Goal: Task Accomplishment & Management: Use online tool/utility

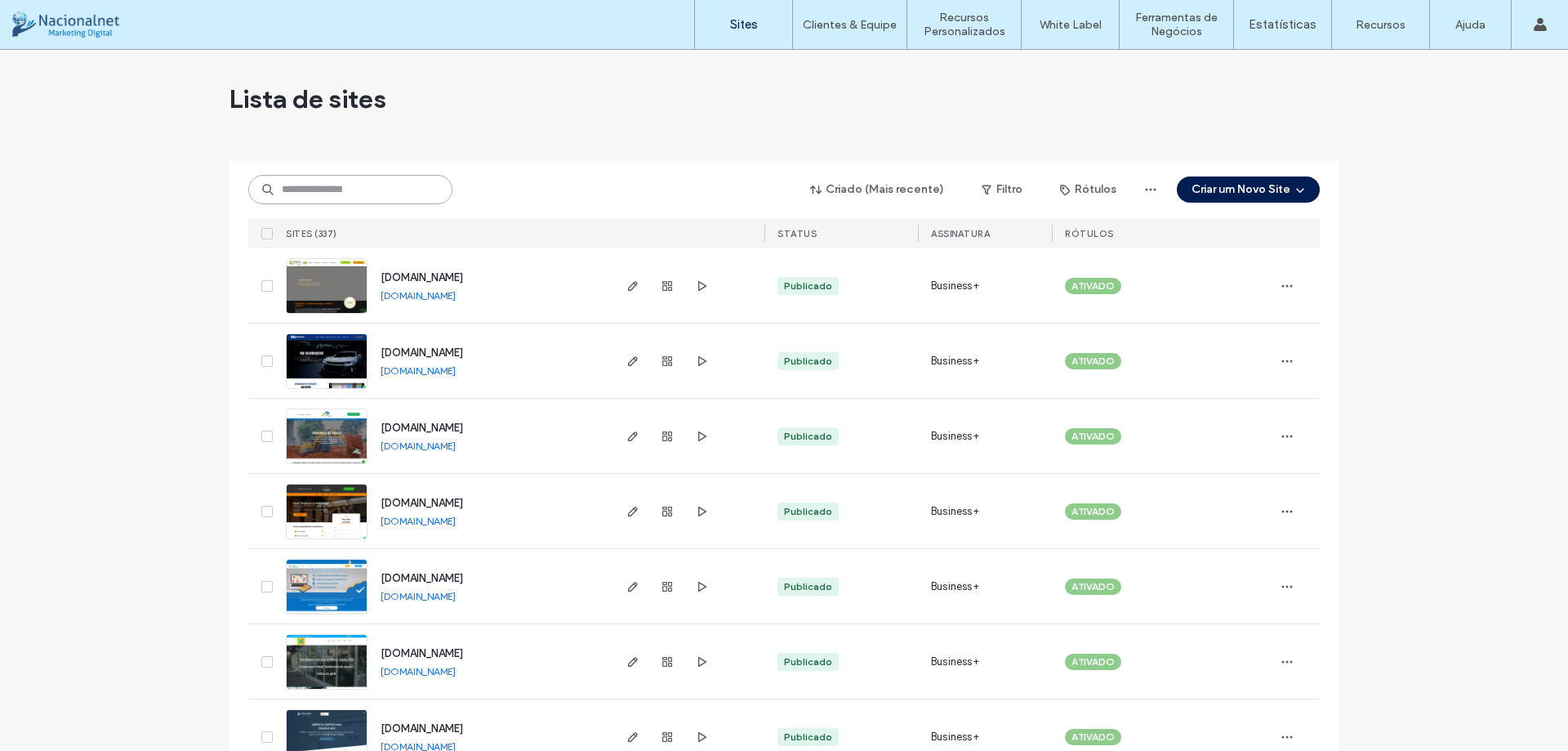
click at [366, 188] on input at bounding box center [351, 190] width 204 height 29
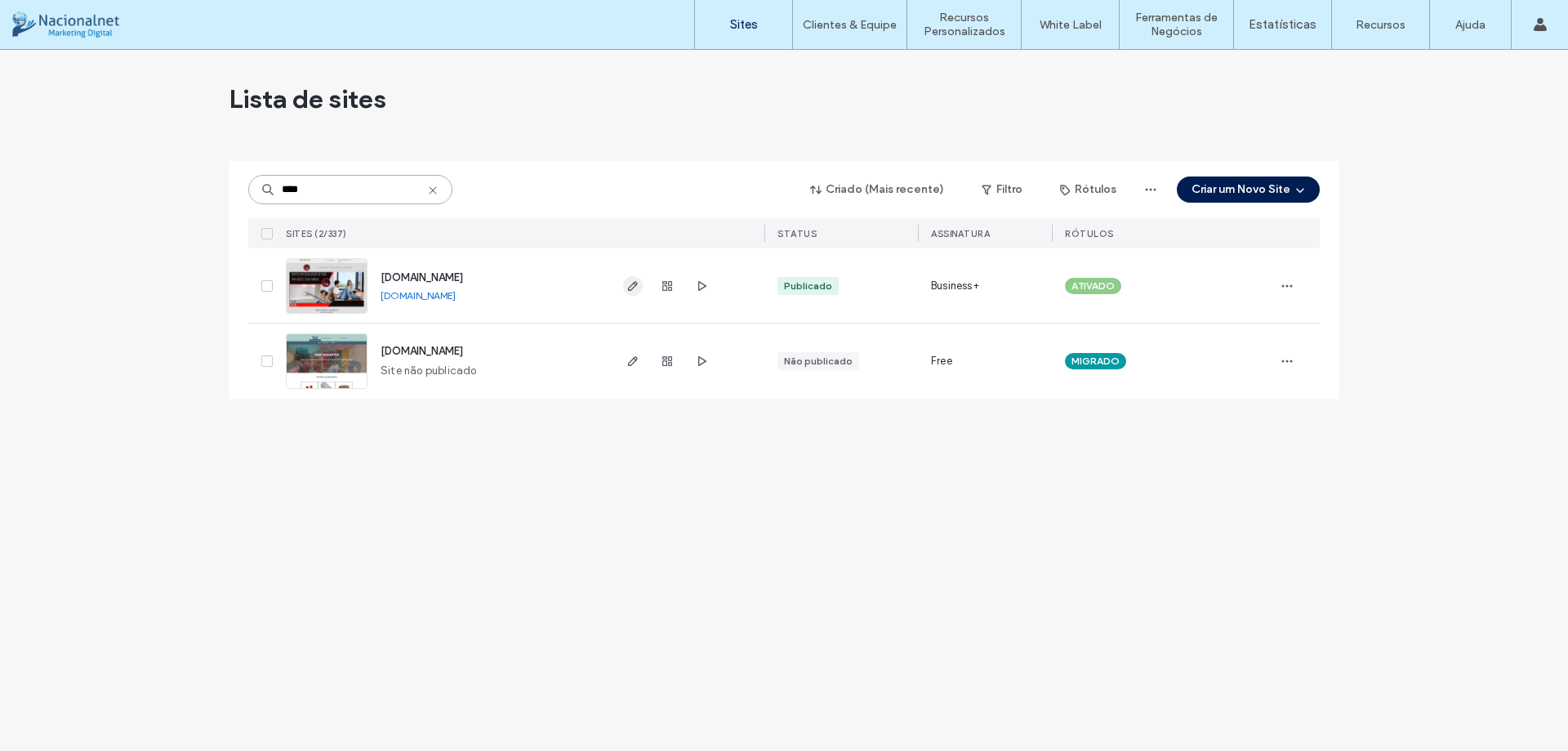
type input "****"
click at [632, 289] on use "button" at bounding box center [632, 285] width 10 height 10
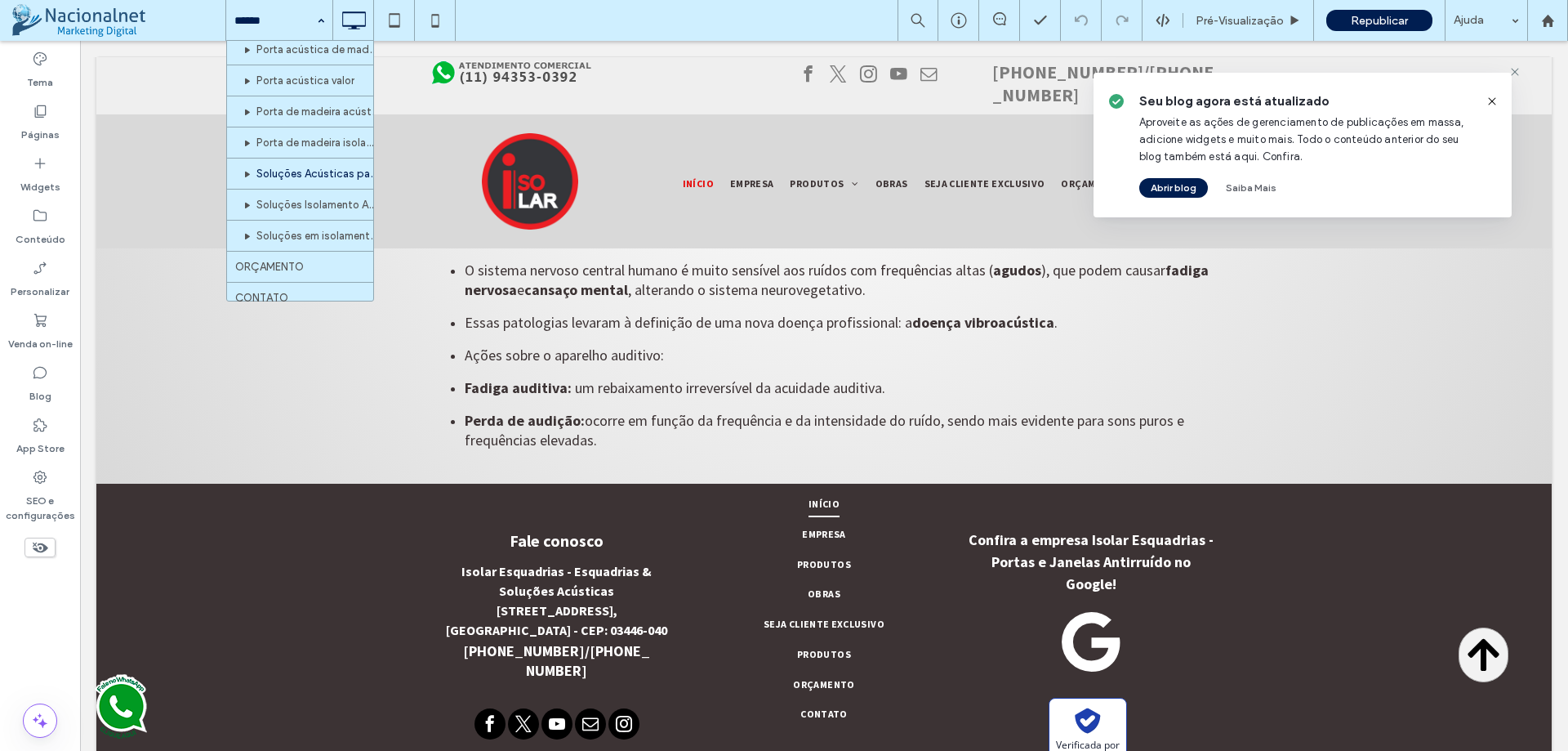
scroll to position [1538, 0]
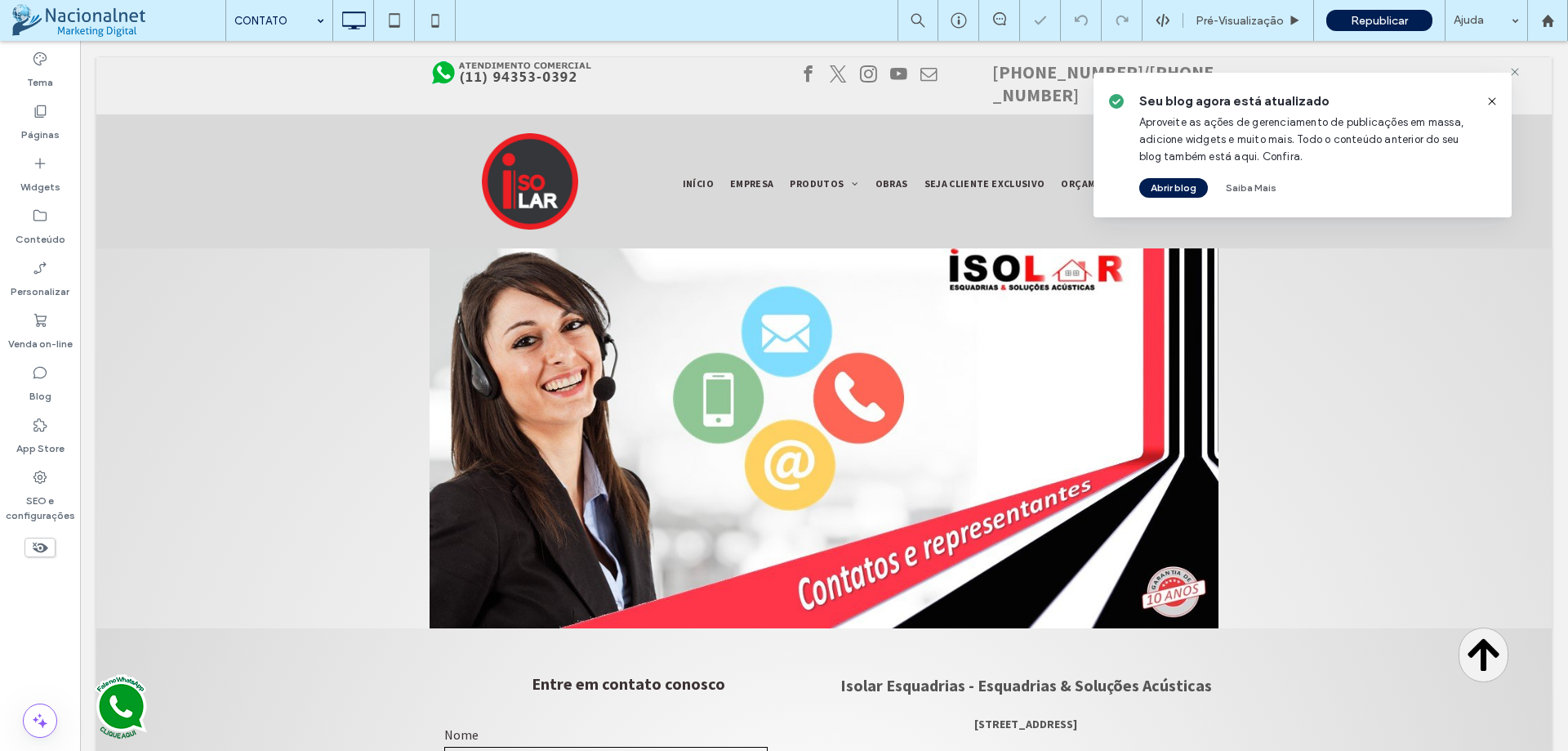
click at [1496, 100] on icon at bounding box center [1492, 100] width 13 height 13
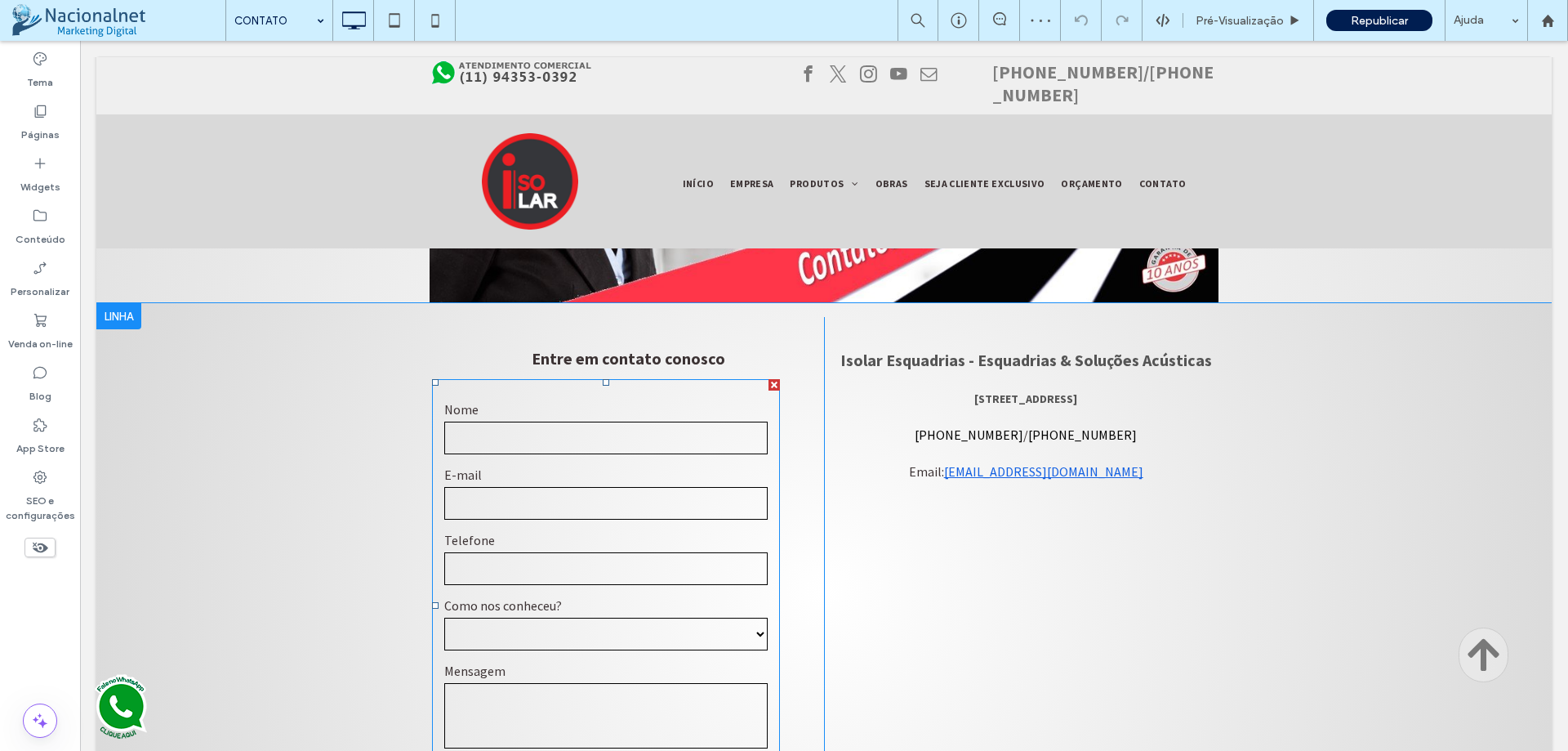
scroll to position [490, 0]
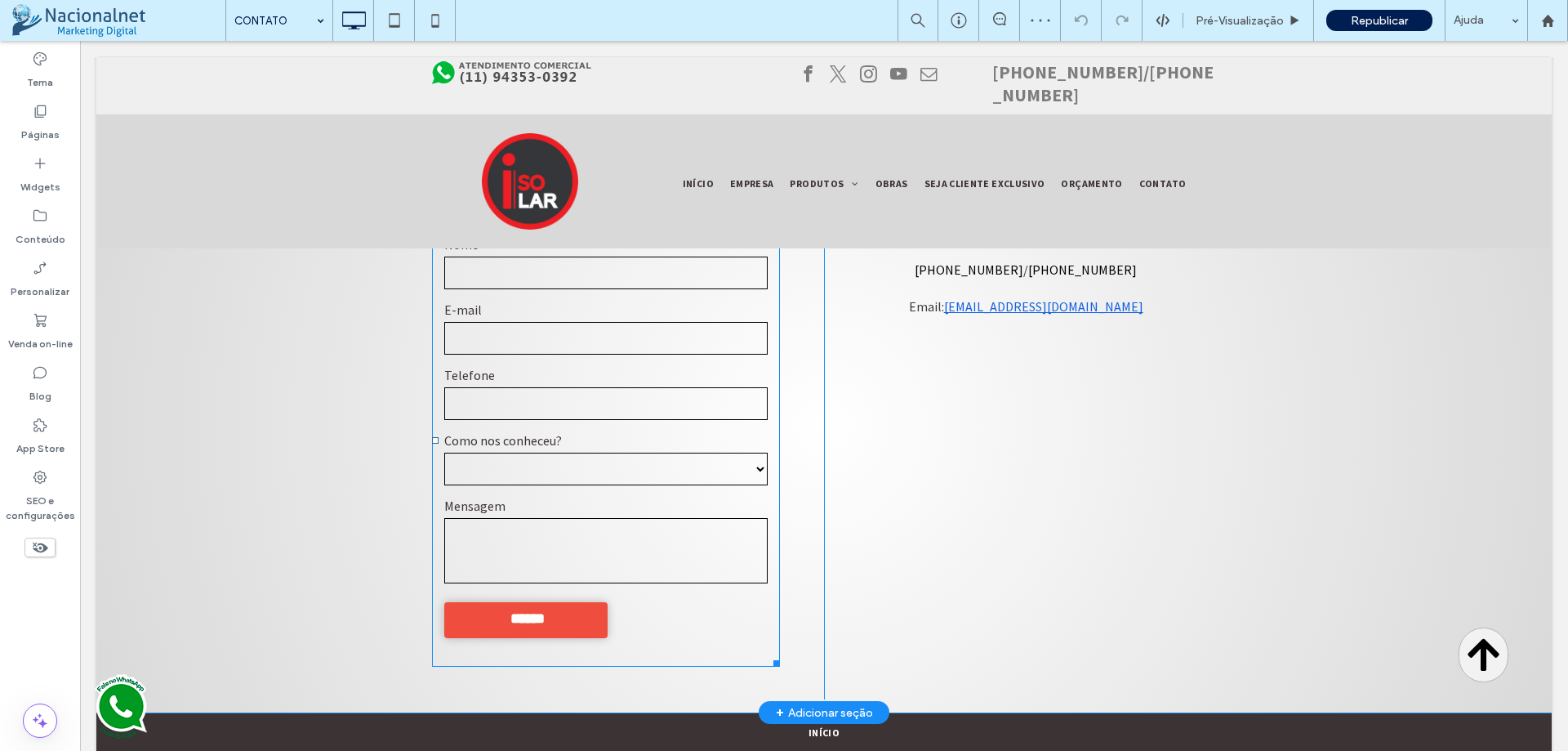
click at [707, 469] on select "**********" at bounding box center [606, 469] width 323 height 33
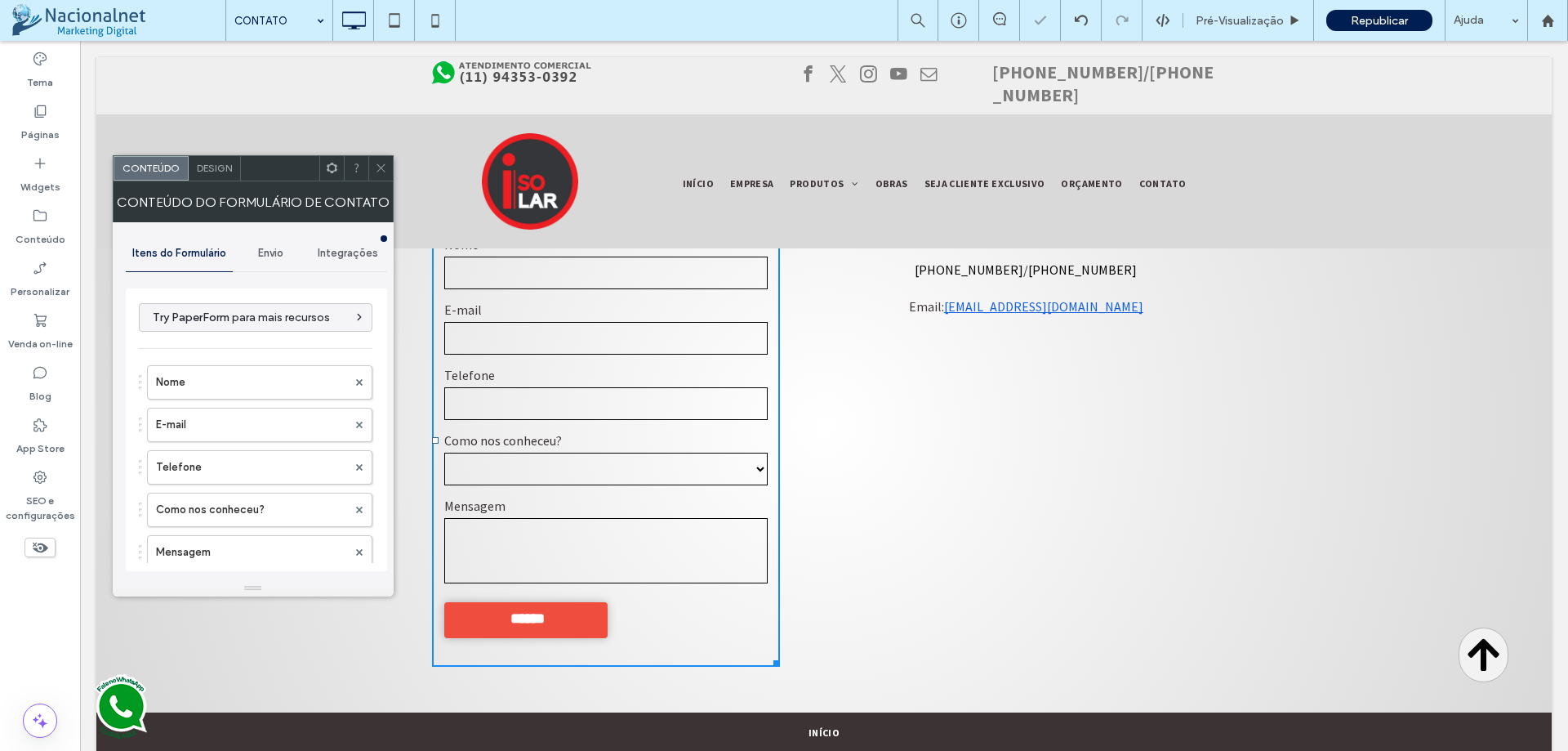
click at [282, 249] on span "Envio" at bounding box center [270, 253] width 25 height 13
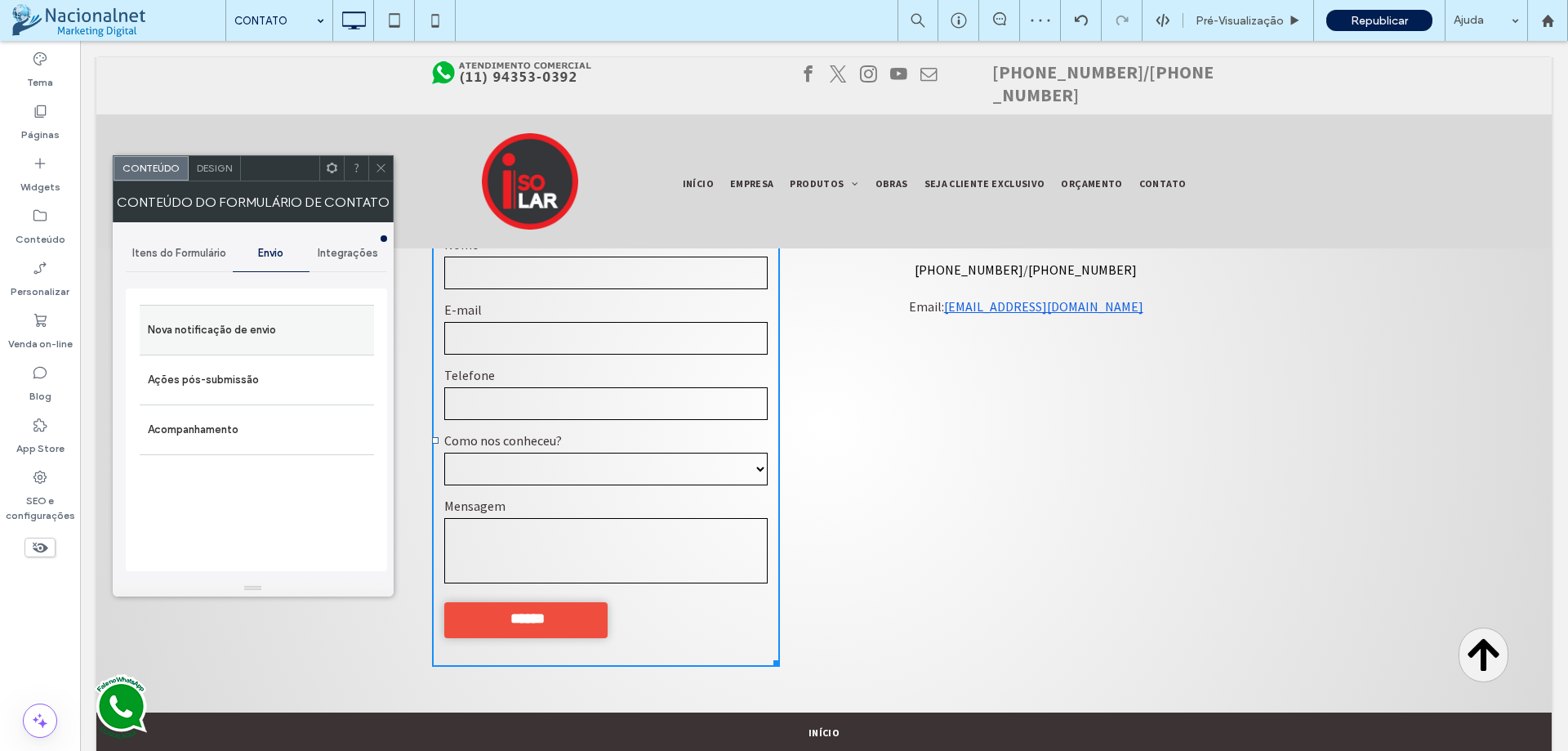
click at [269, 327] on label "Nova notificação de envio" at bounding box center [257, 330] width 218 height 33
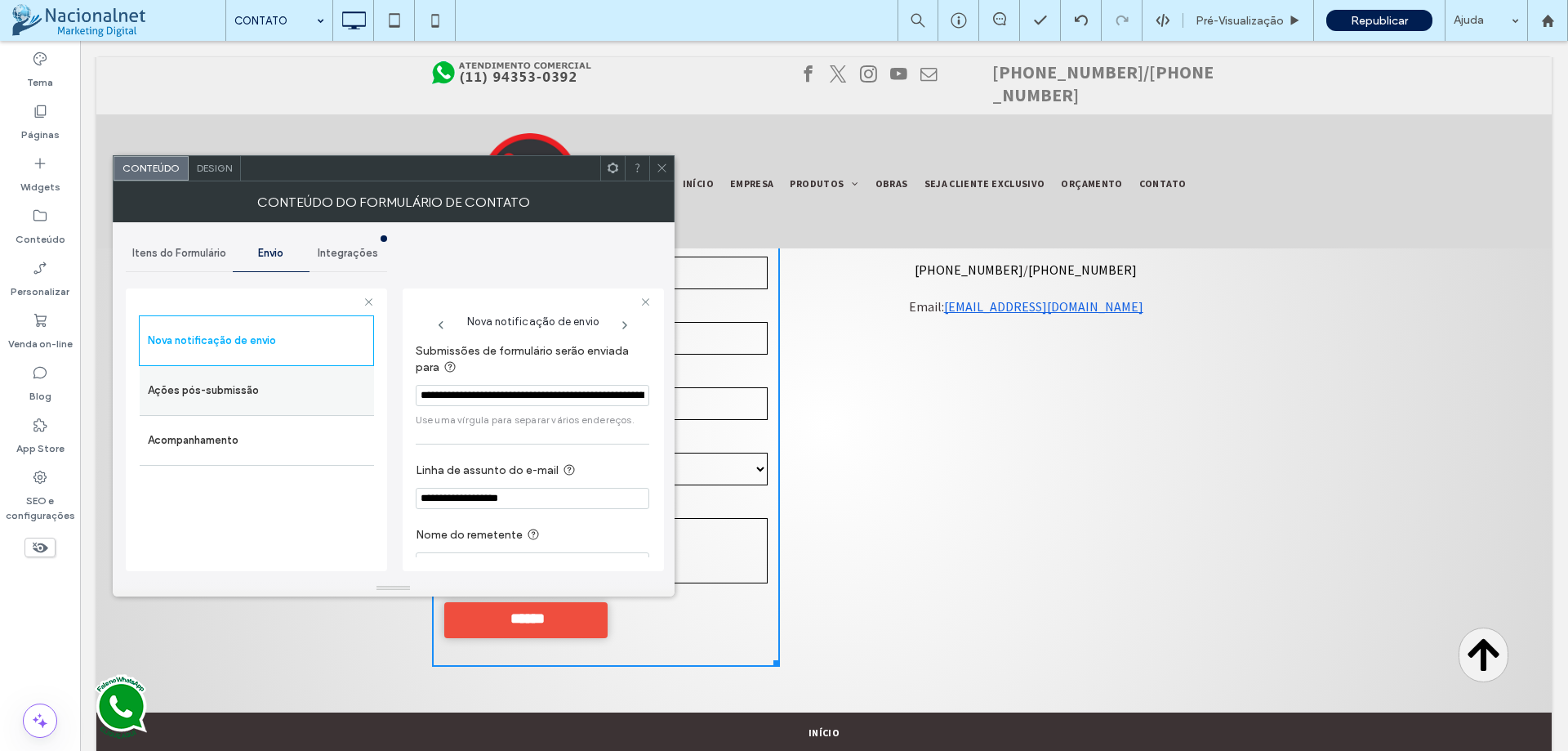
click at [276, 392] on label "Ações pós-submissão" at bounding box center [257, 391] width 218 height 33
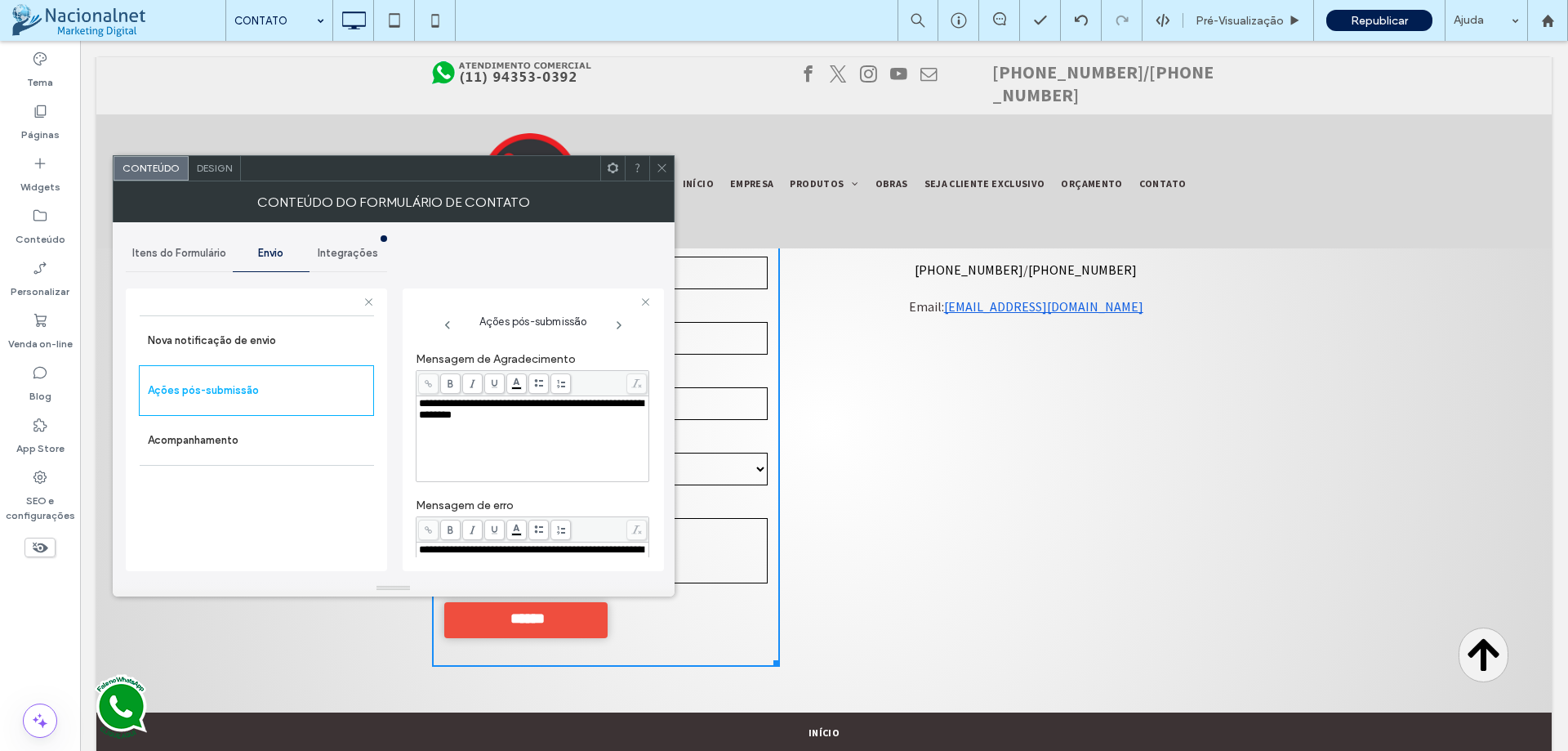
scroll to position [0, 0]
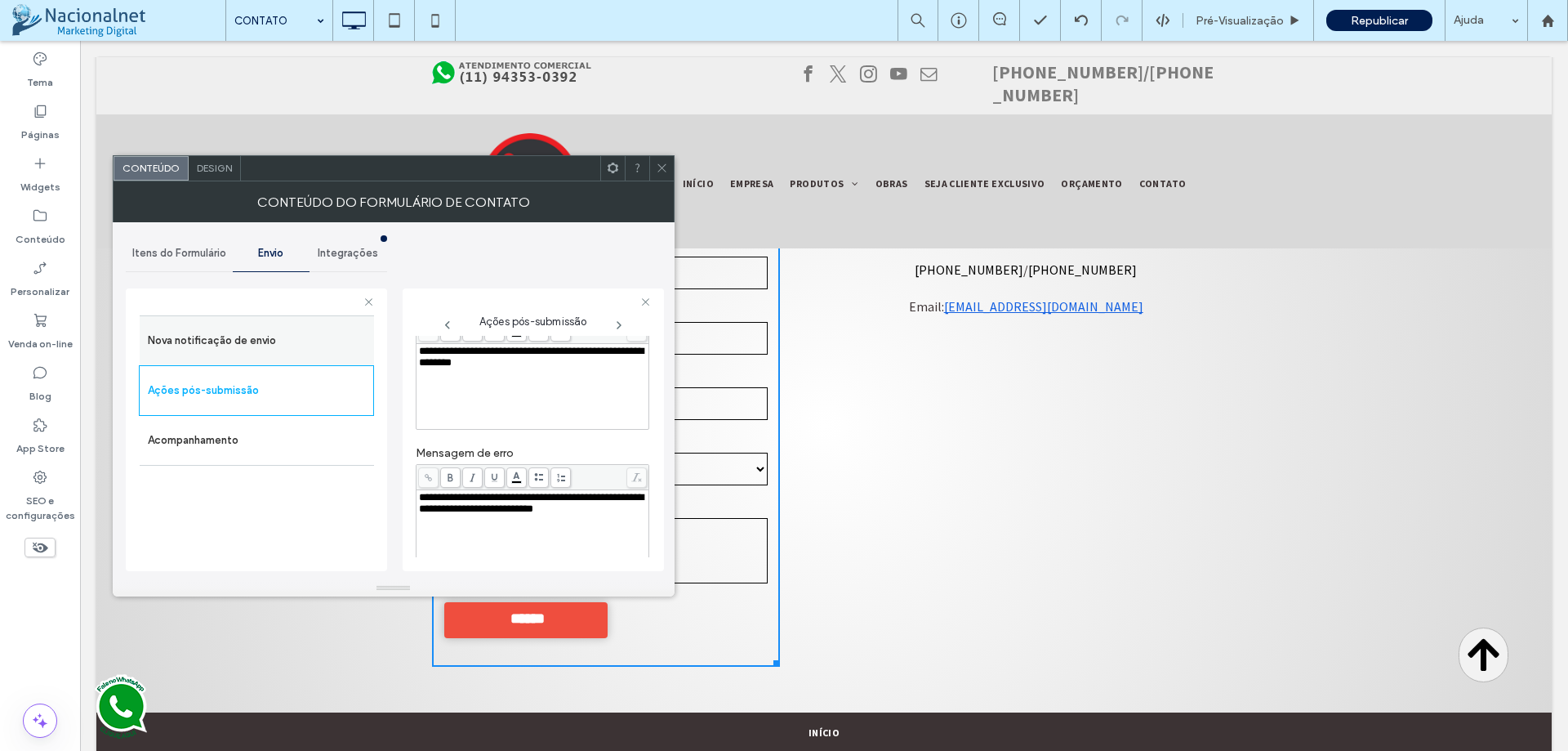
click at [265, 333] on label "Nova notificação de envio" at bounding box center [257, 340] width 218 height 33
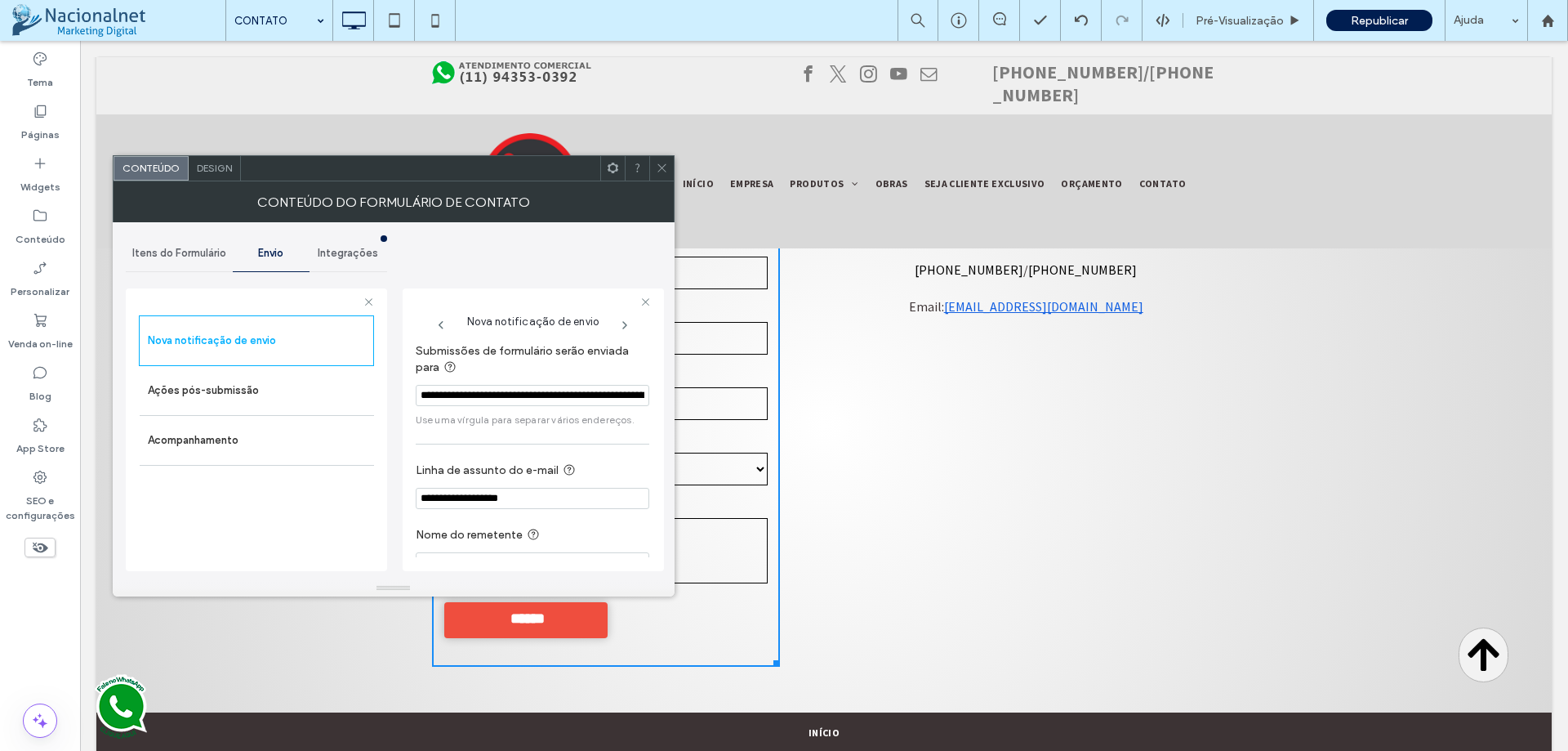
scroll to position [29, 0]
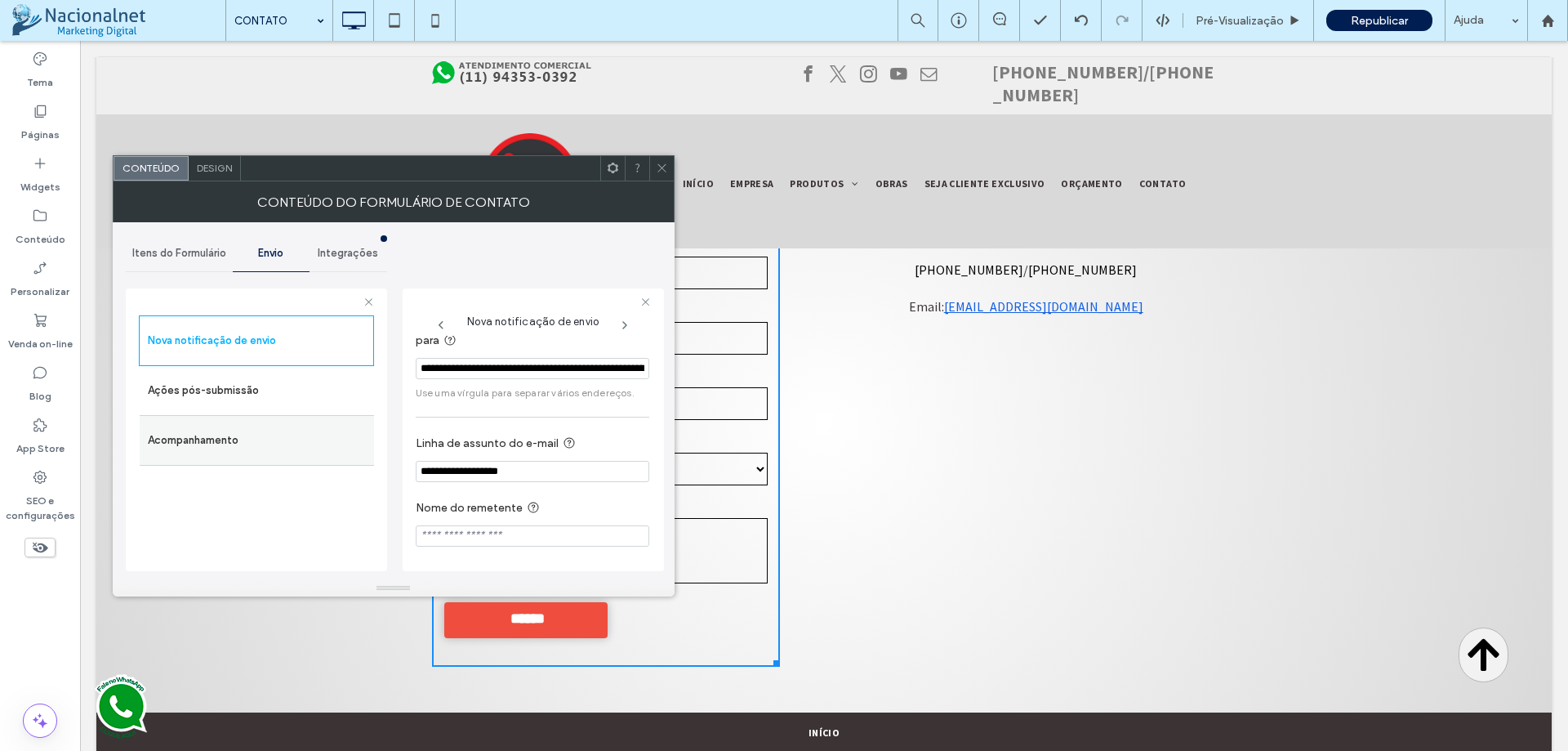
click at [251, 432] on label "Acompanhamento" at bounding box center [257, 440] width 218 height 33
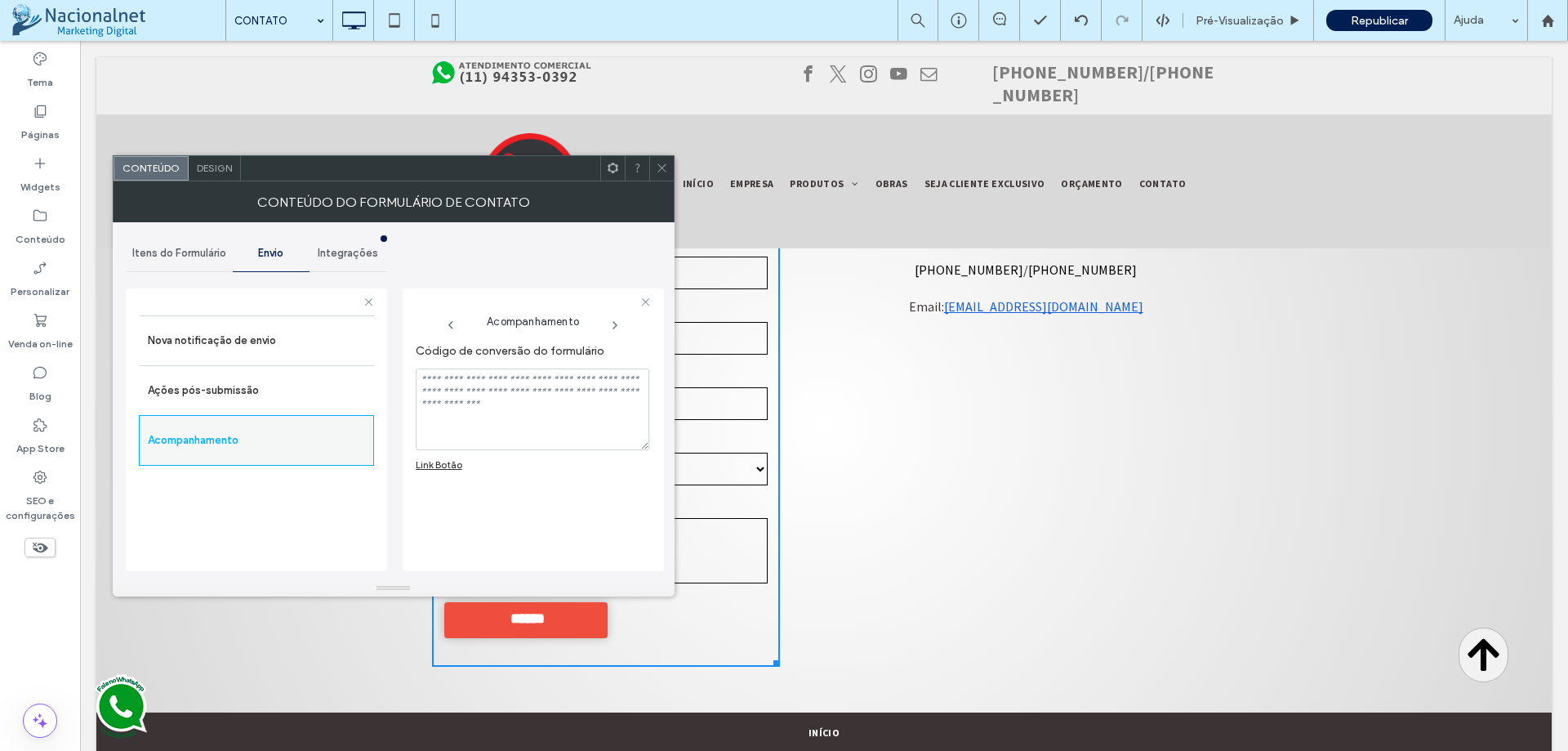
scroll to position [0, 0]
click at [201, 252] on span "Itens do Formulário" at bounding box center [179, 253] width 94 height 13
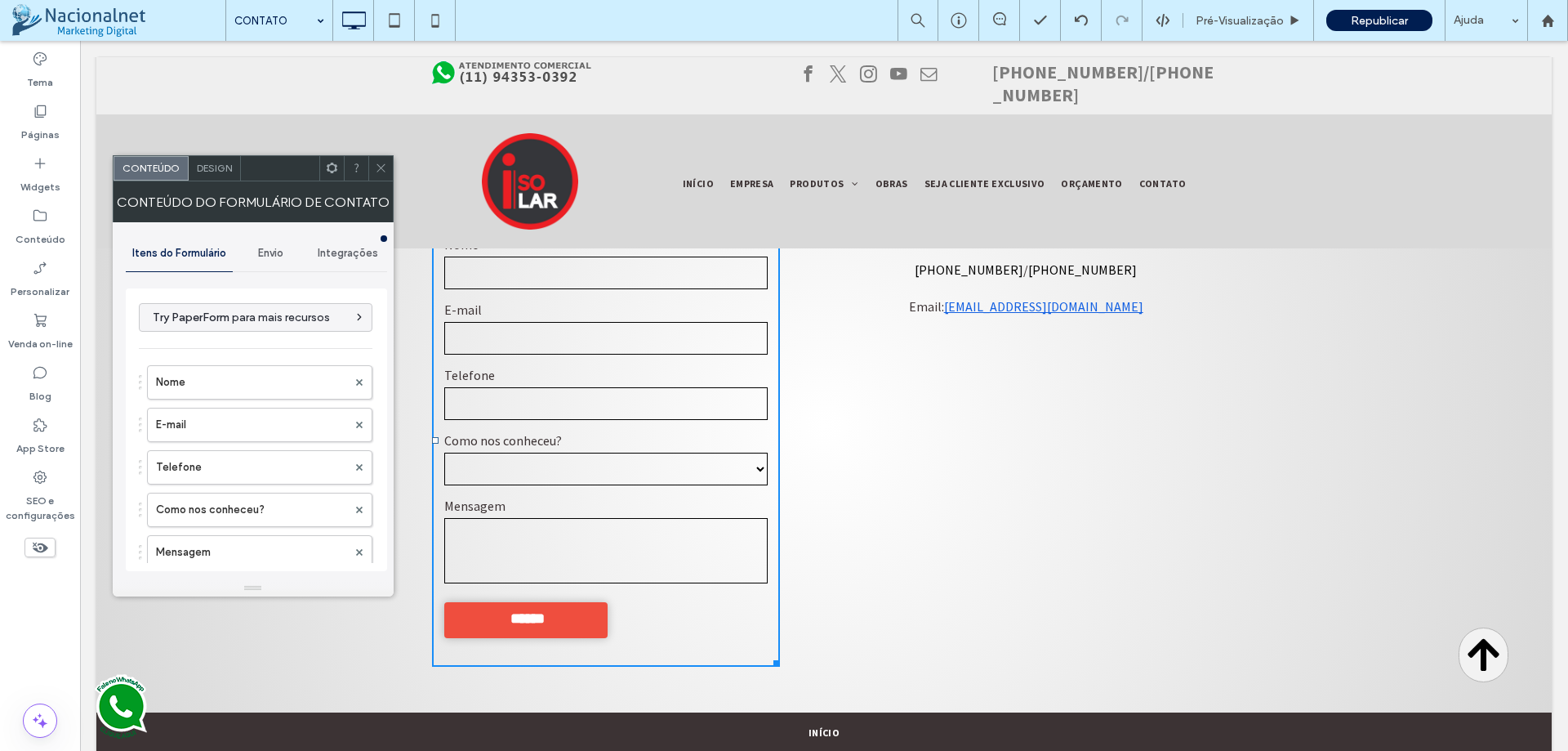
click at [269, 260] on div "Envio" at bounding box center [272, 253] width 78 height 36
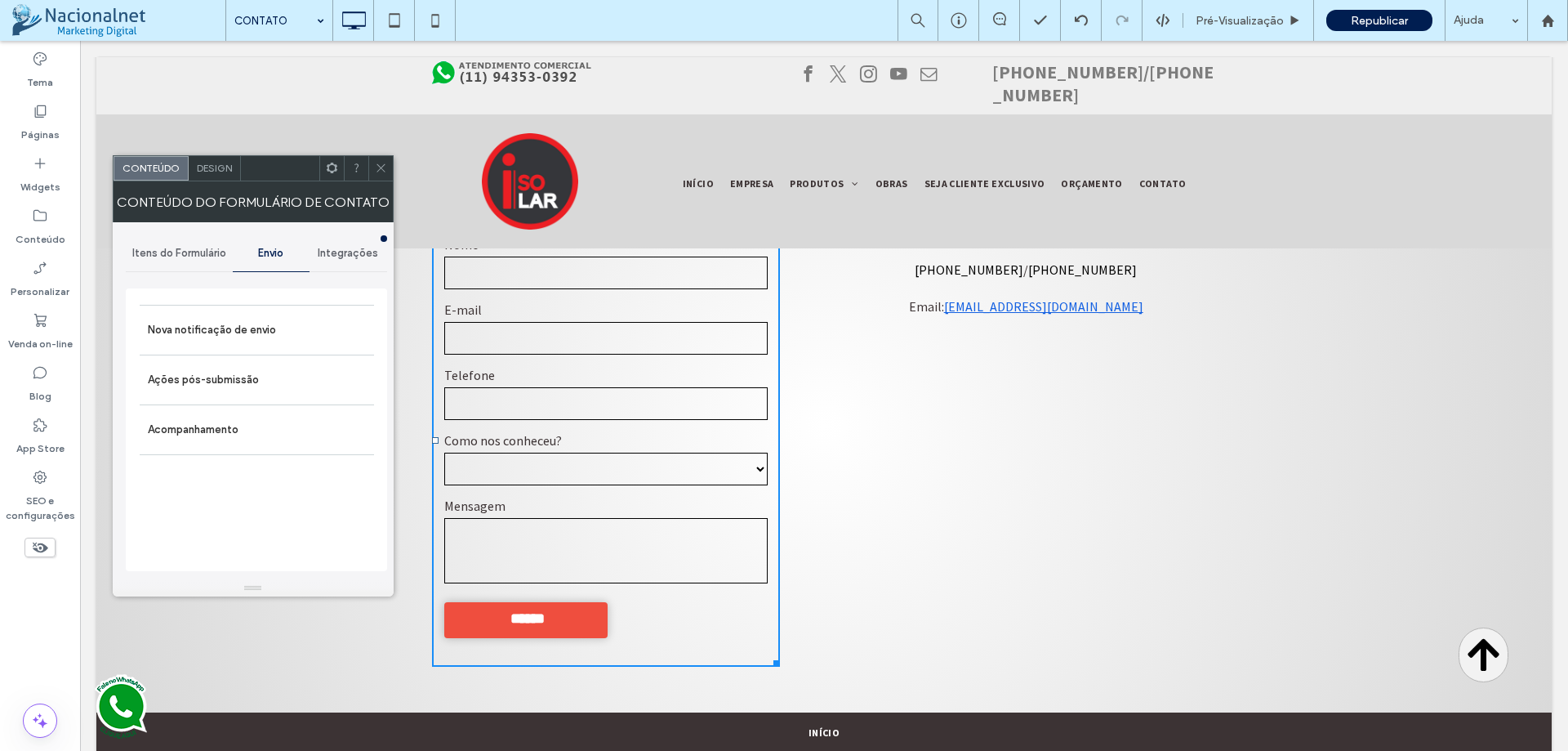
click at [334, 255] on span "Integrações" at bounding box center [348, 253] width 61 height 13
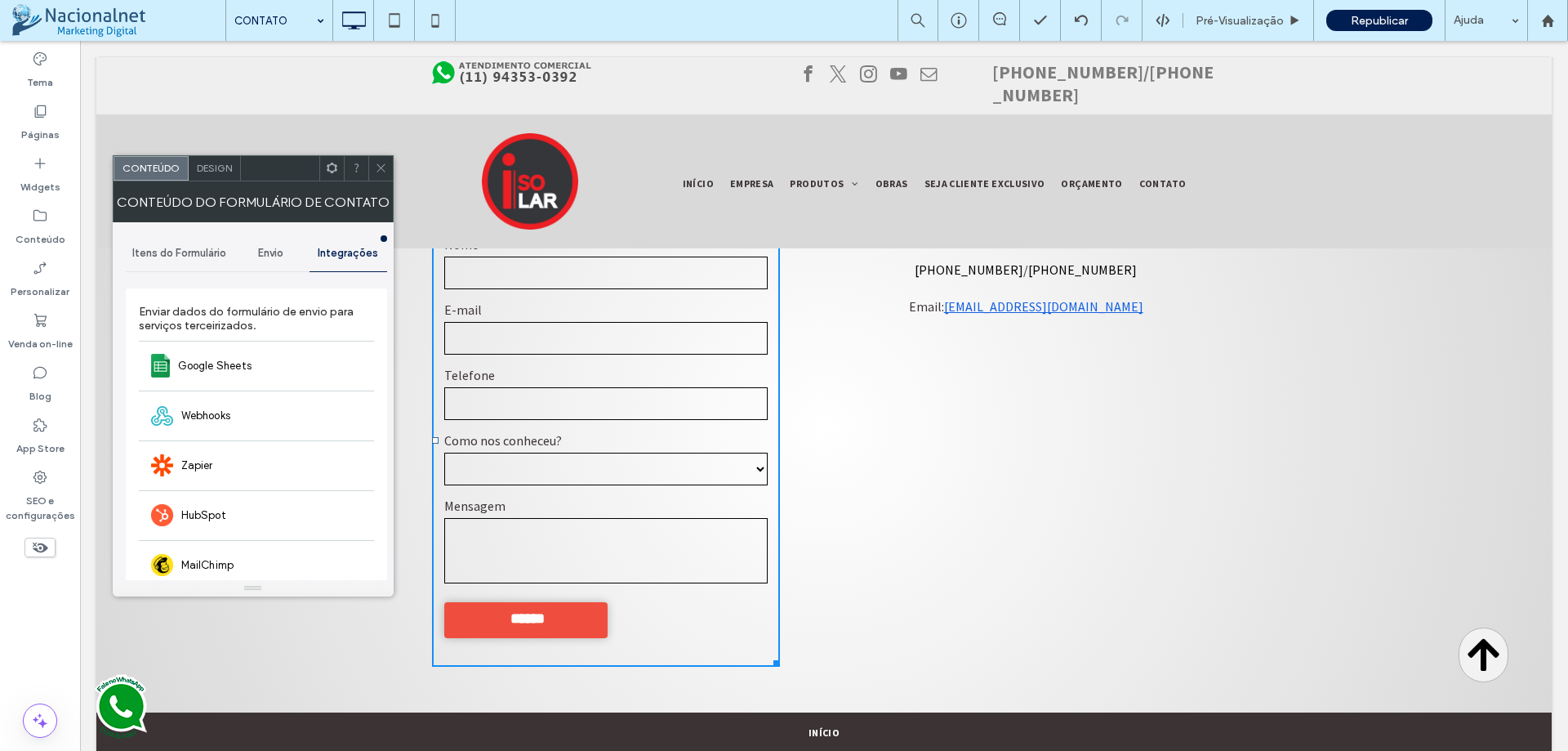
click at [264, 260] on div "Envio" at bounding box center [272, 253] width 78 height 36
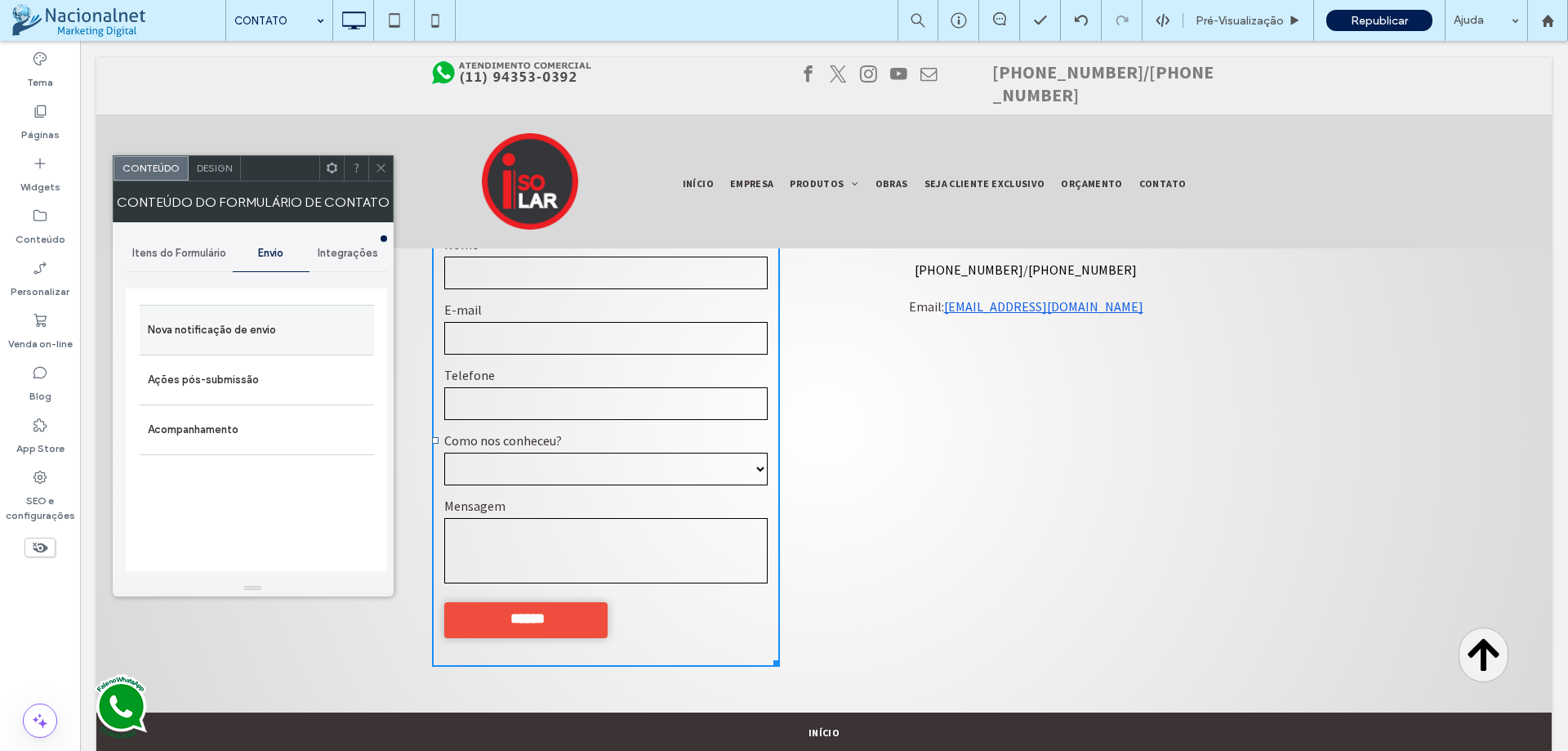
click at [255, 335] on label "Nova notificação de envio" at bounding box center [257, 330] width 218 height 33
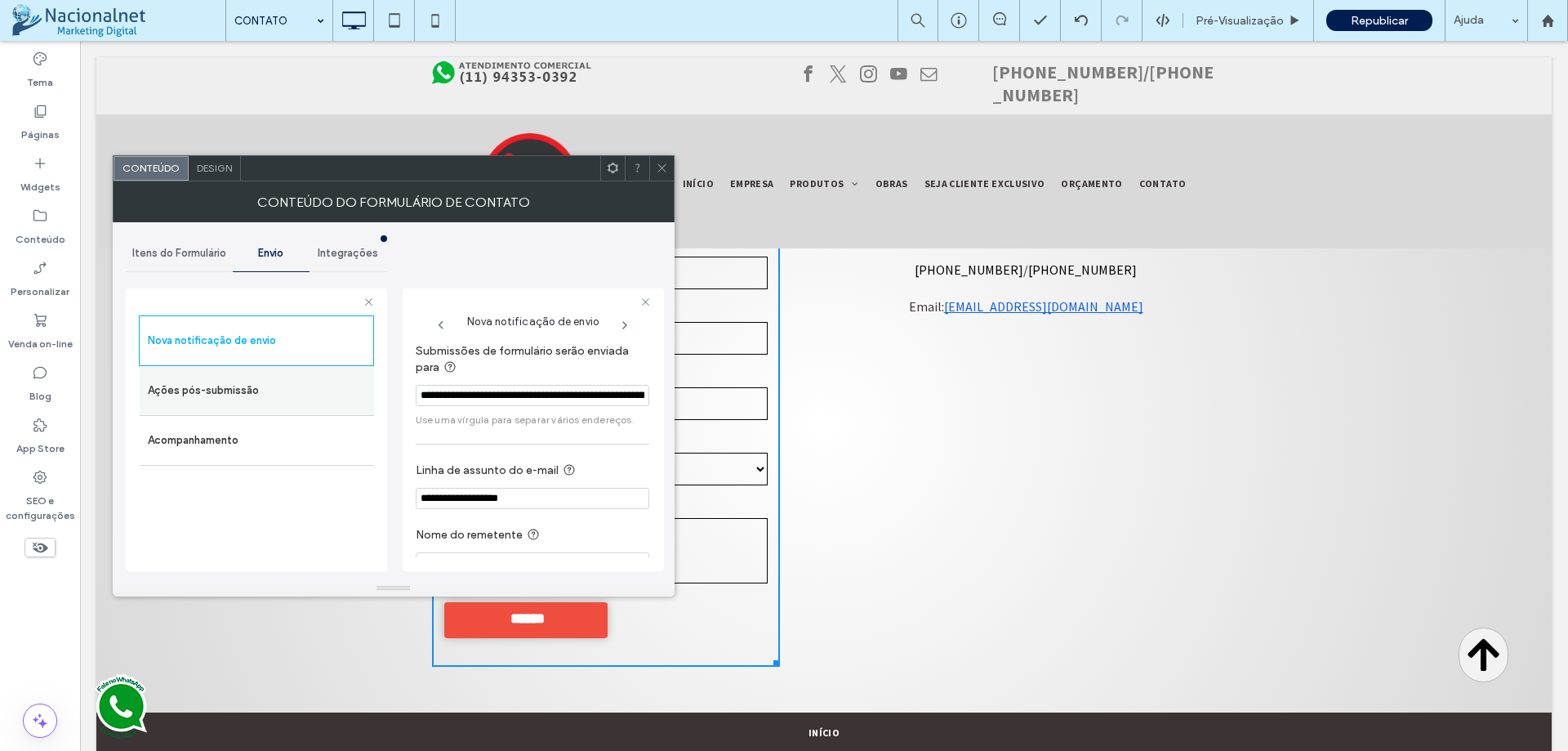
click at [261, 401] on label "Ações pós-submissão" at bounding box center [257, 391] width 218 height 33
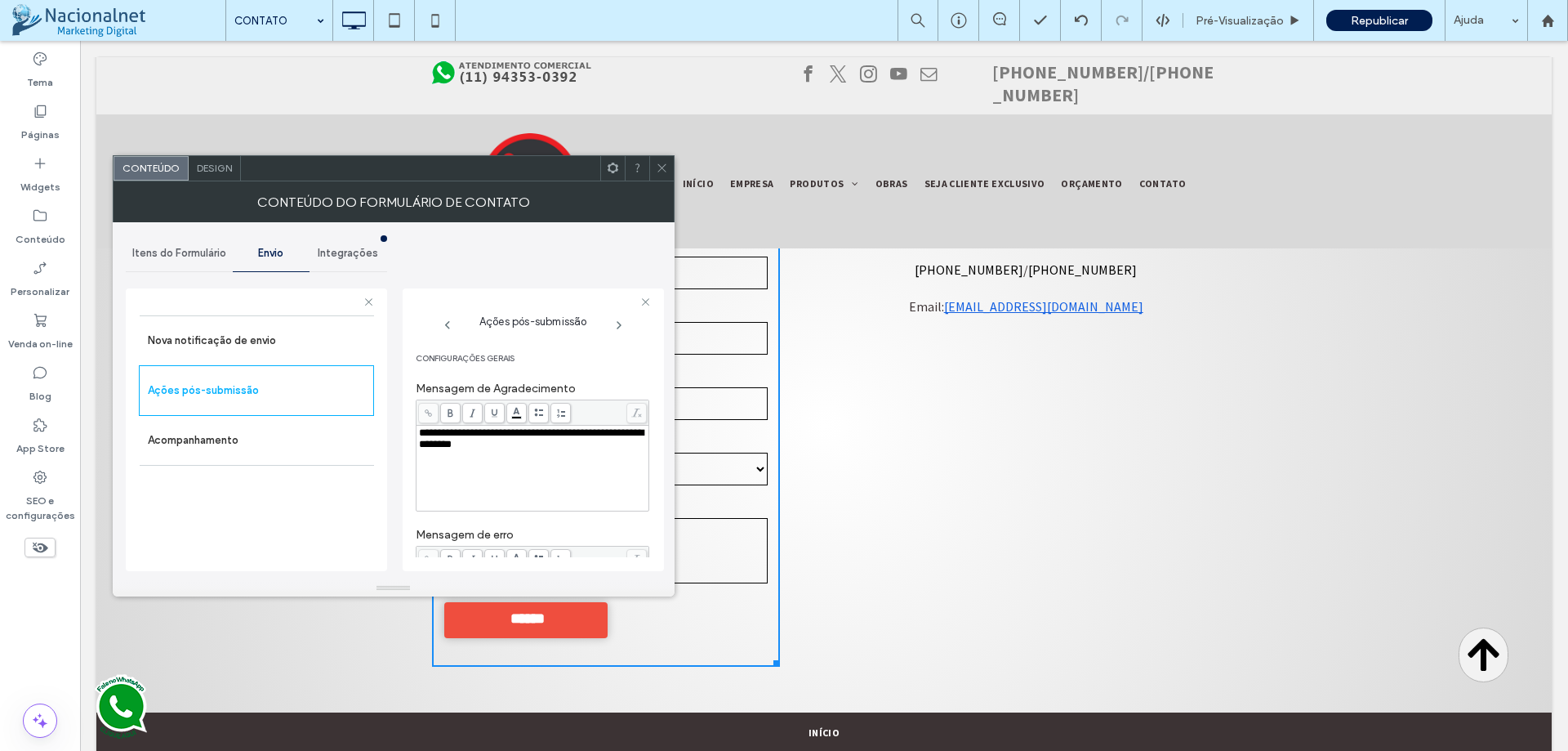
click at [615, 324] on icon at bounding box center [619, 325] width 13 height 13
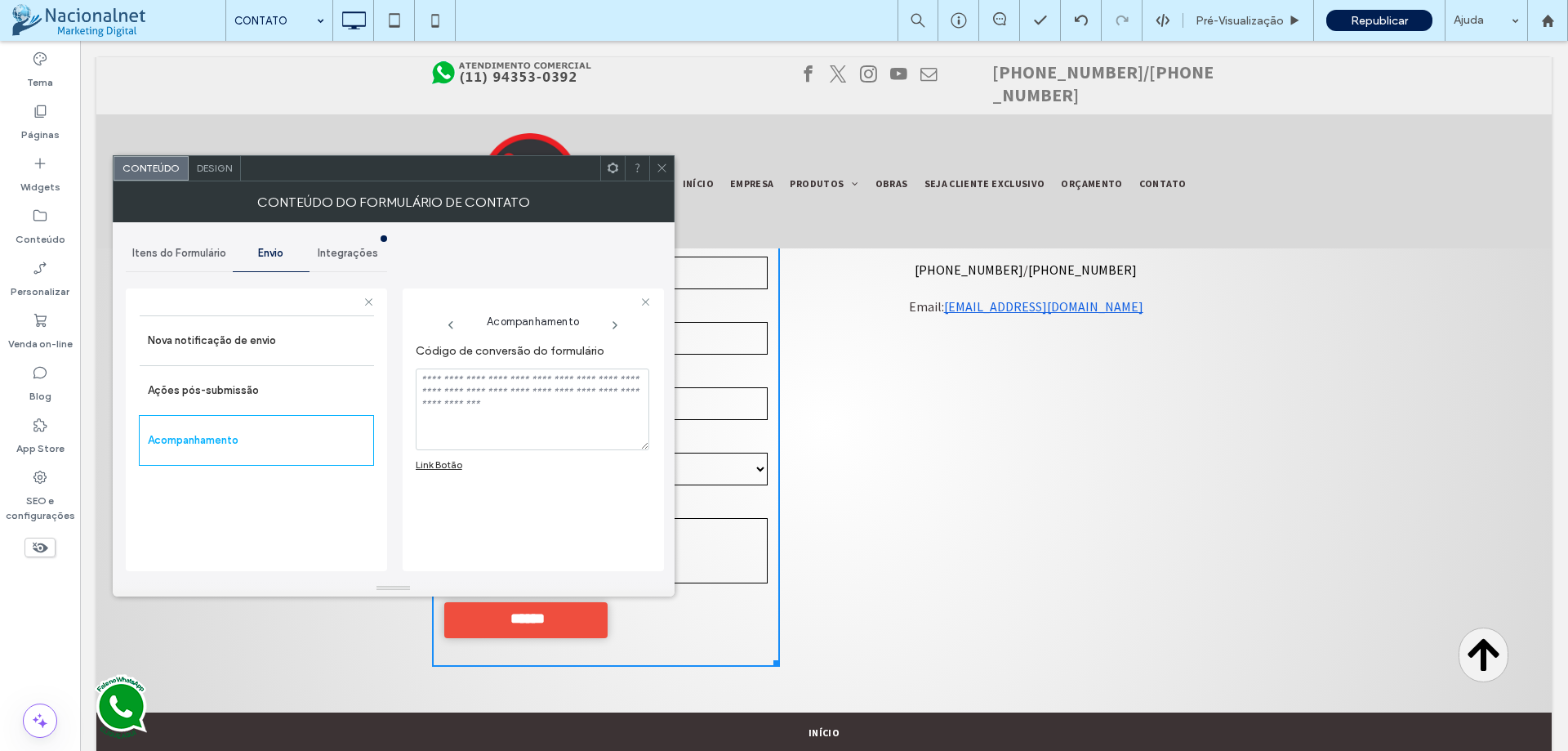
click at [450, 324] on use at bounding box center [451, 325] width 5 height 8
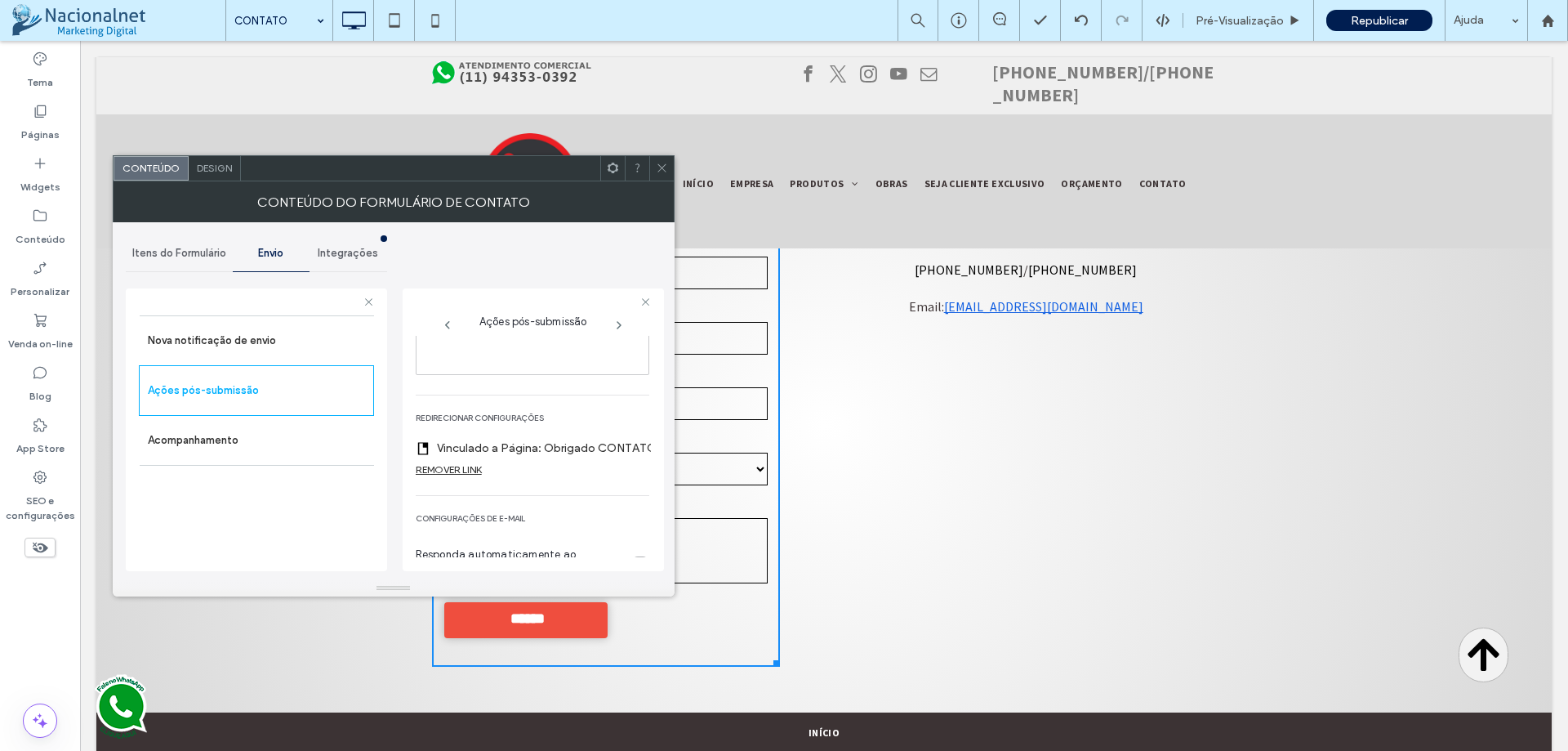
scroll to position [315, 0]
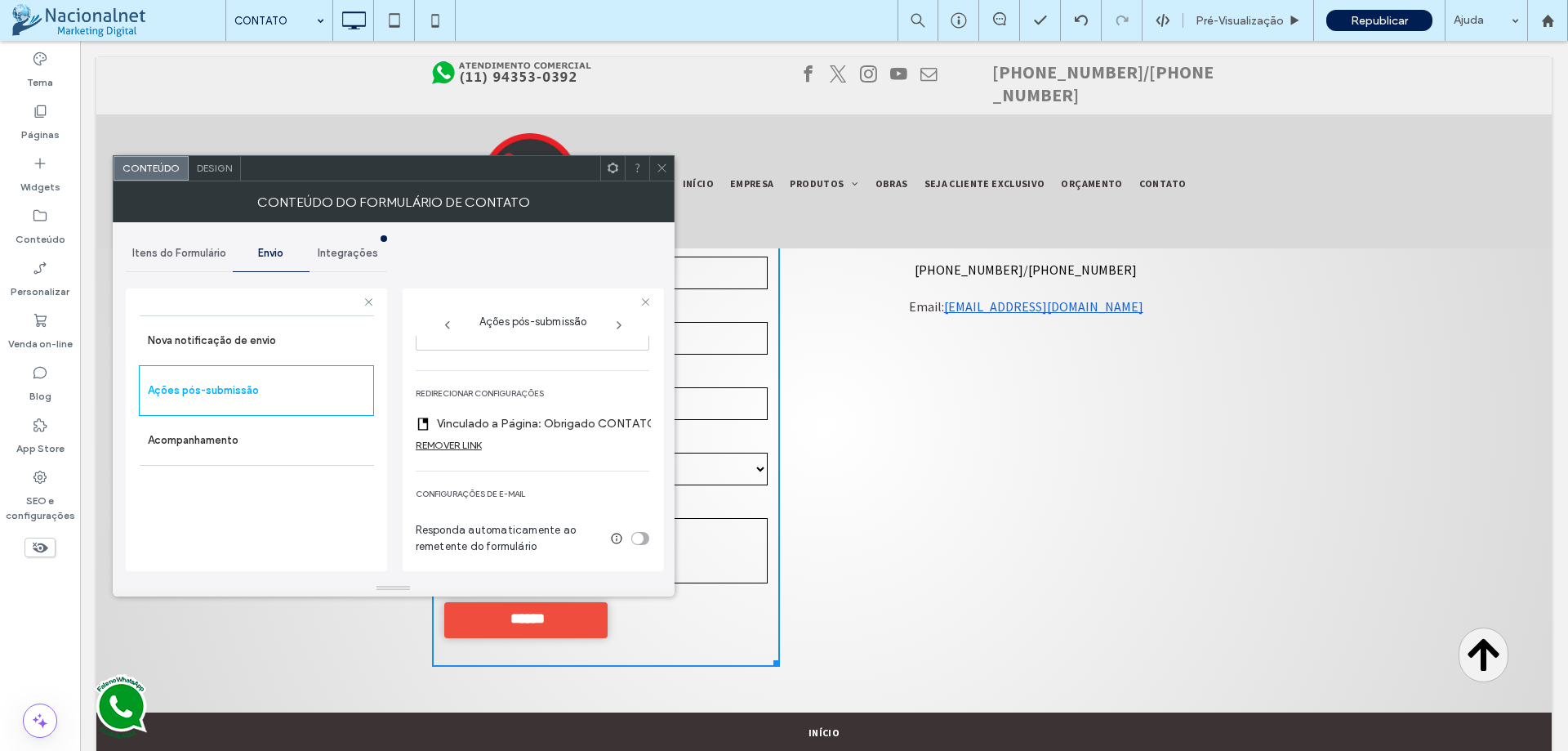
click at [668, 176] on div at bounding box center [662, 168] width 24 height 24
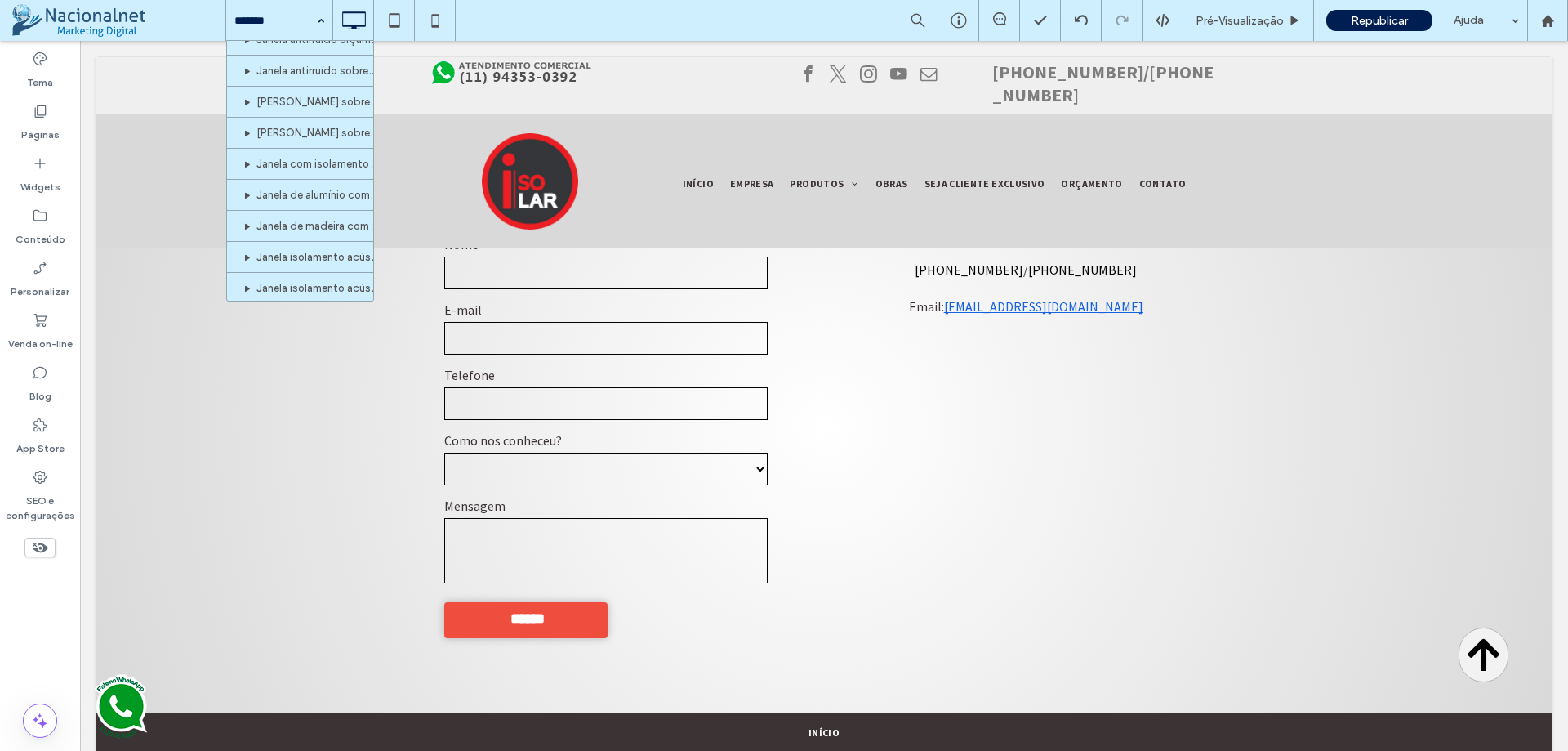
scroll to position [1538, 0]
drag, startPoint x: 369, startPoint y: 55, endPoint x: 297, endPoint y: 277, distance: 233.4
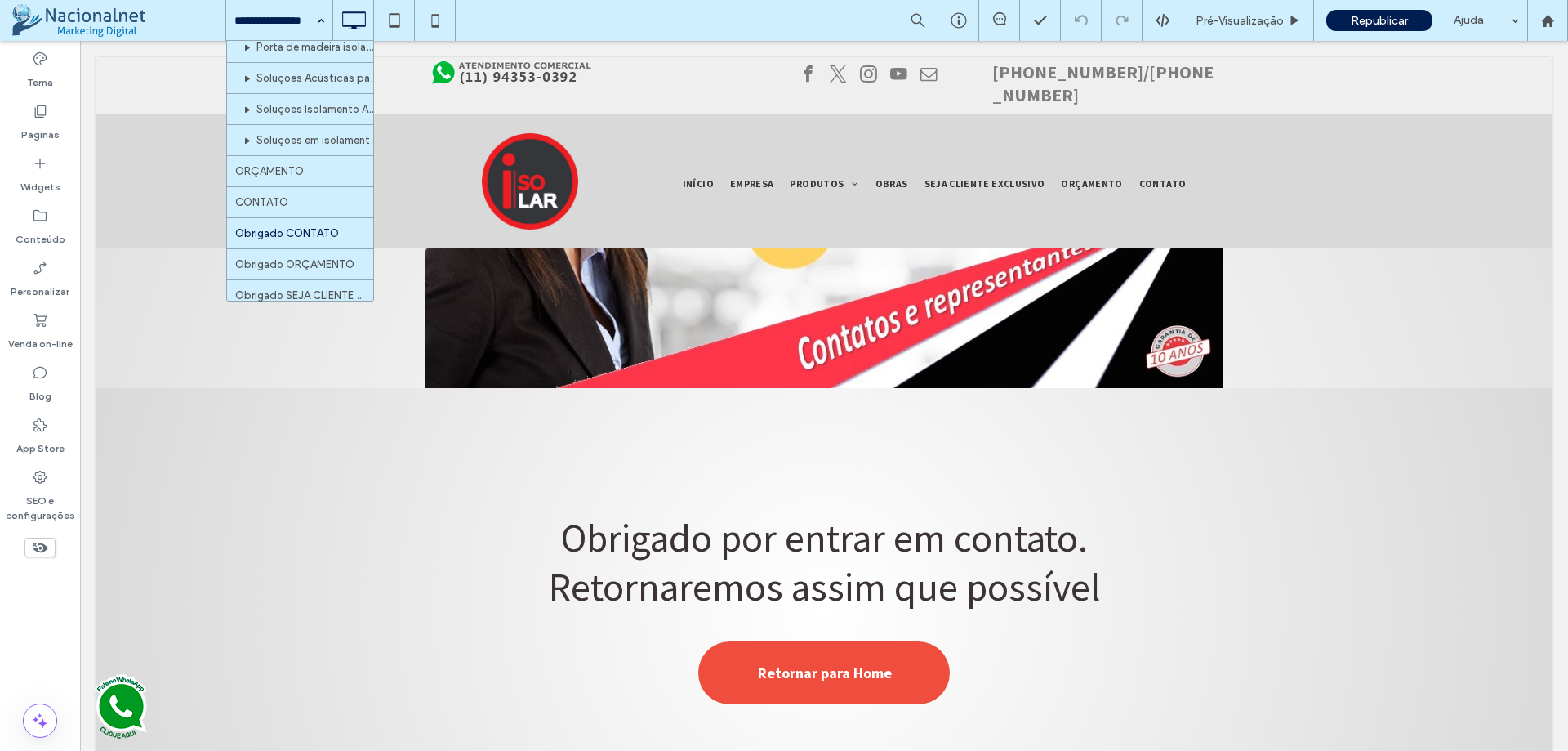
scroll to position [1538, 0]
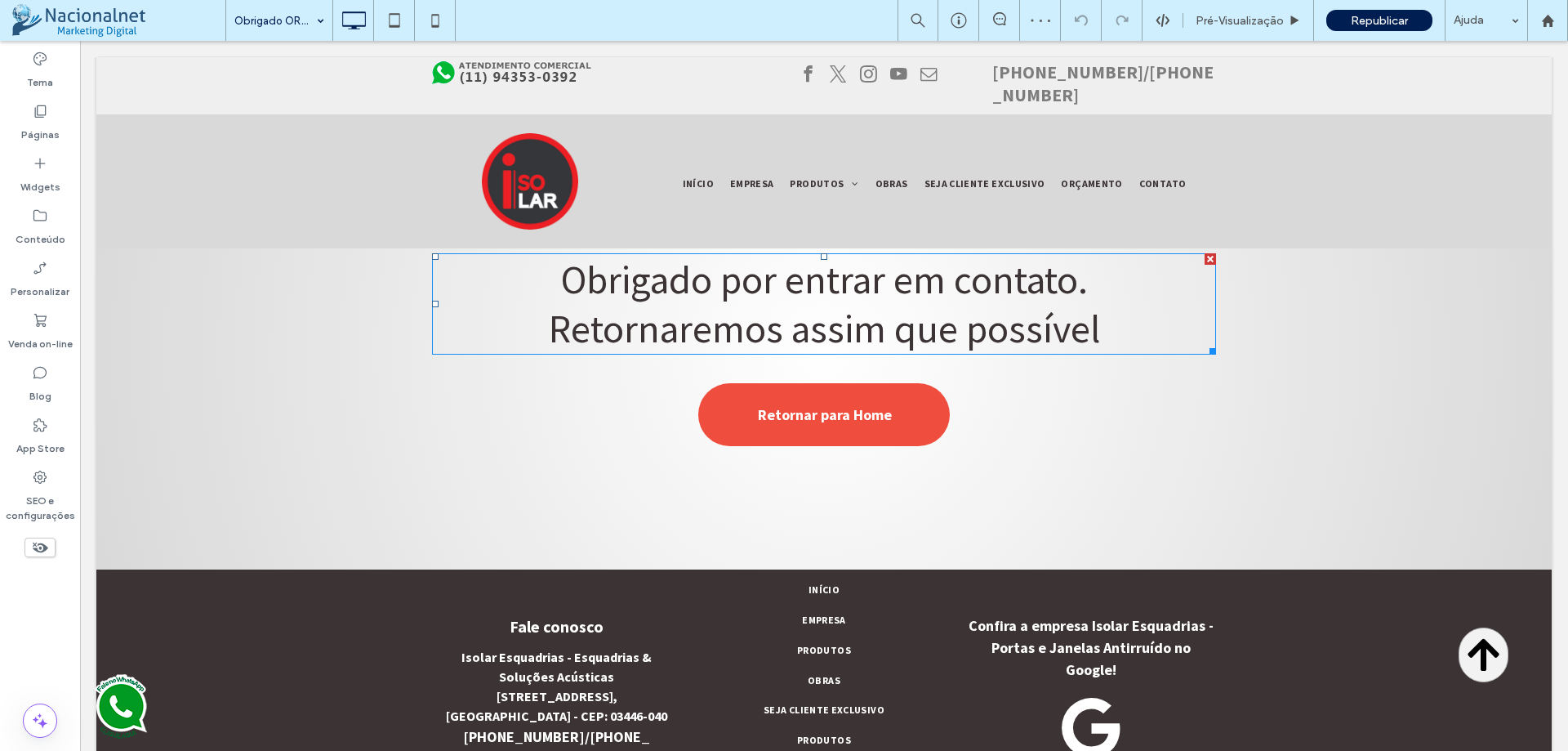
scroll to position [721, 0]
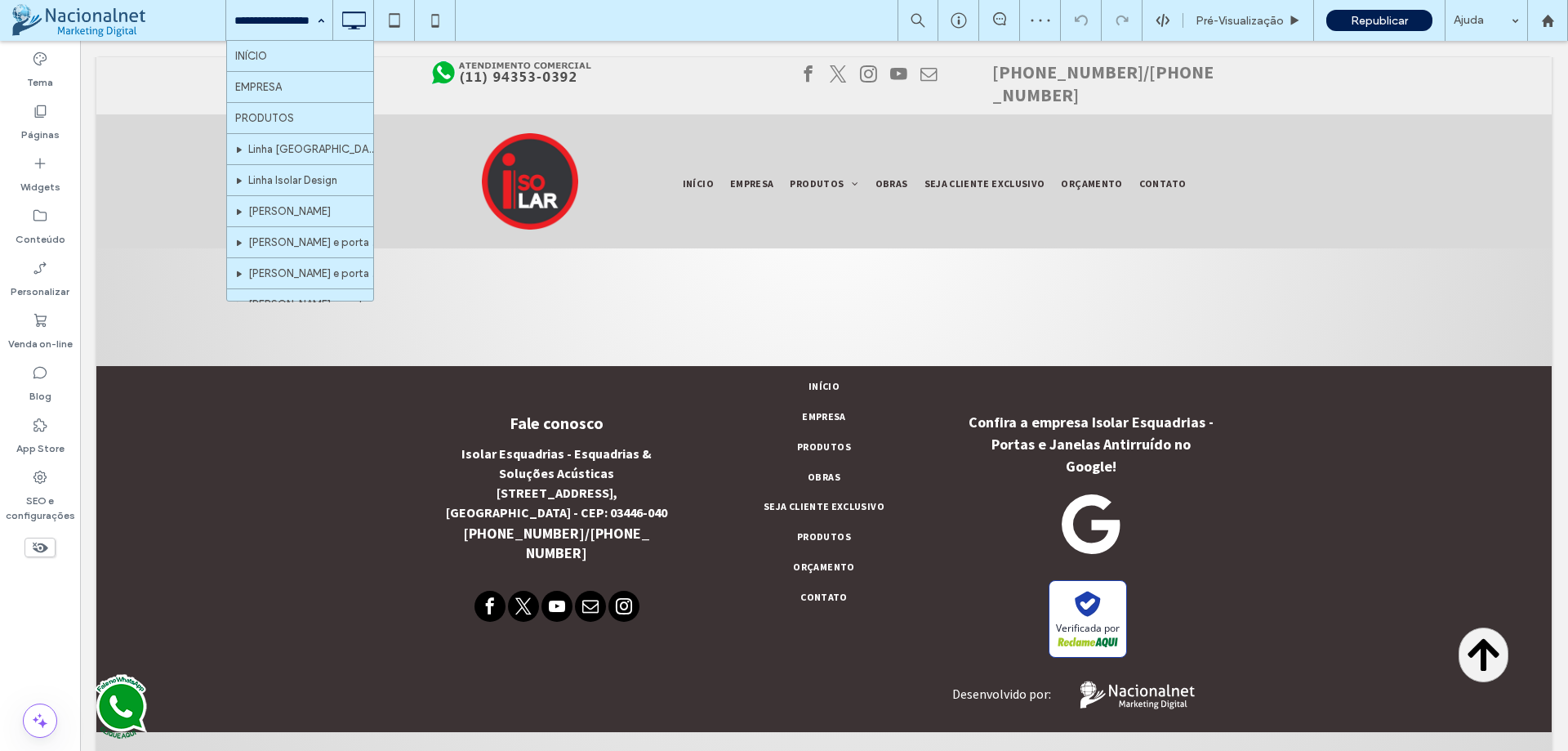
click at [306, 26] on input at bounding box center [275, 20] width 81 height 41
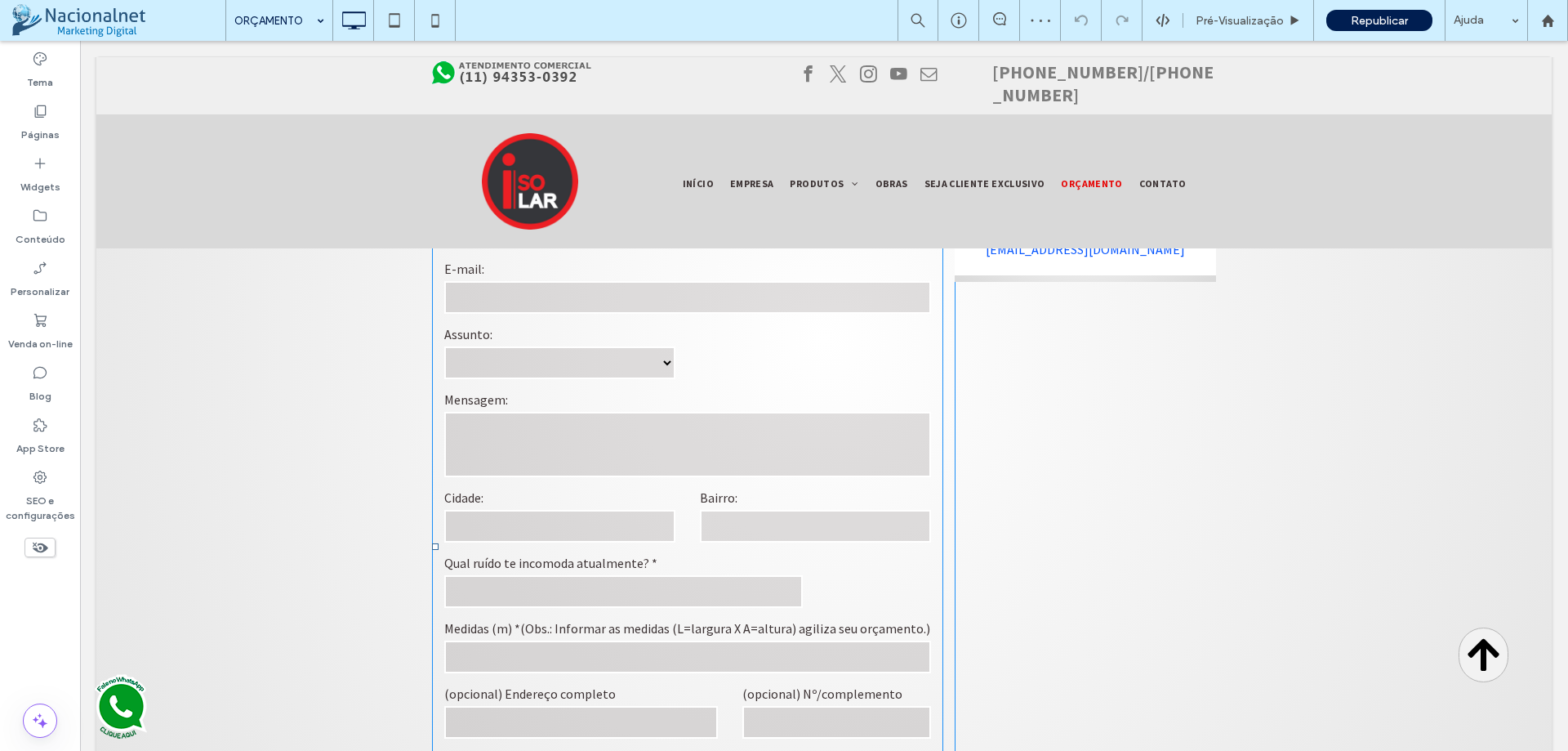
scroll to position [817, 0]
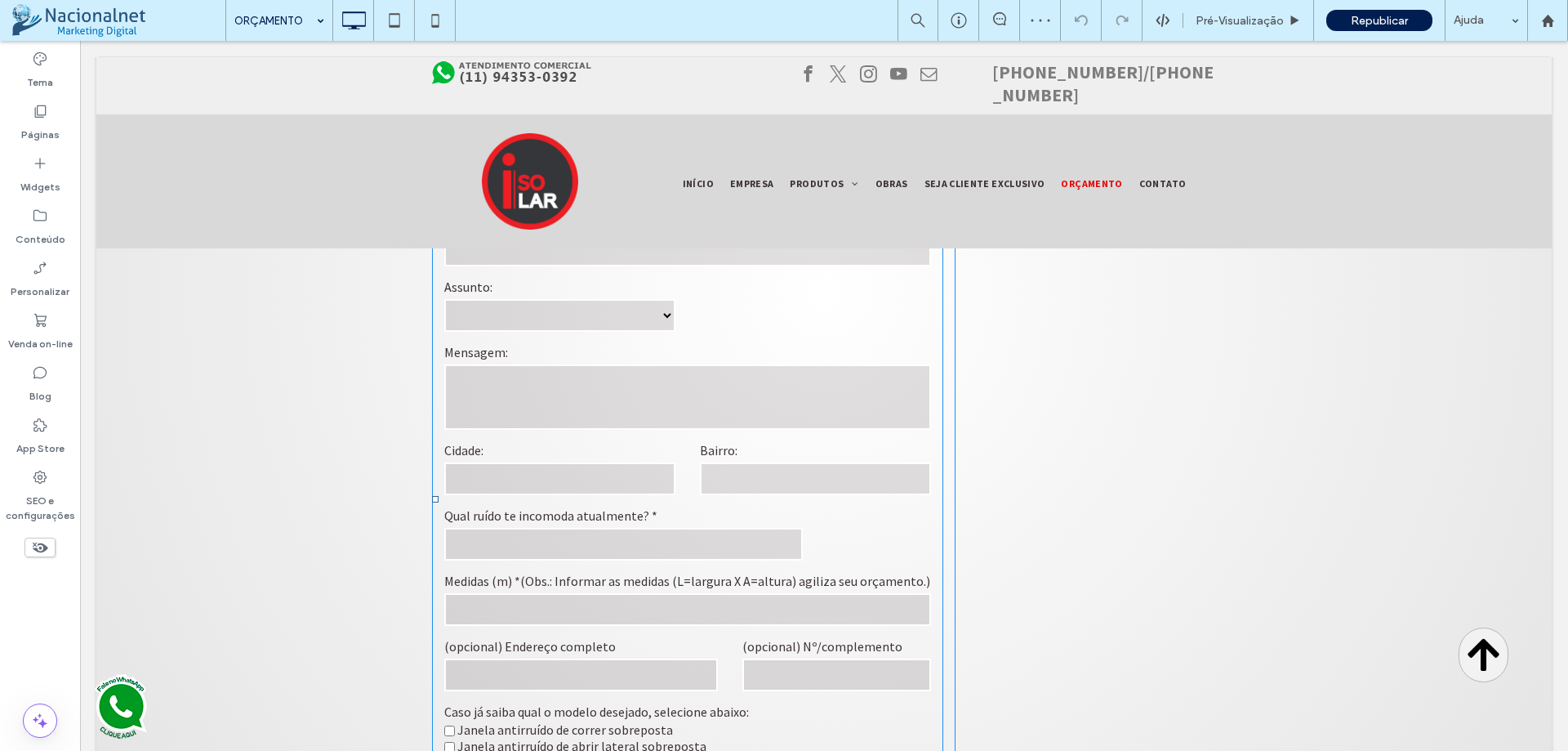
click at [809, 571] on label "Medidas (m) *(Obs.: Informar as medidas (L=largura X A=altura) agiliza seu orça…" at bounding box center [688, 580] width 487 height 20
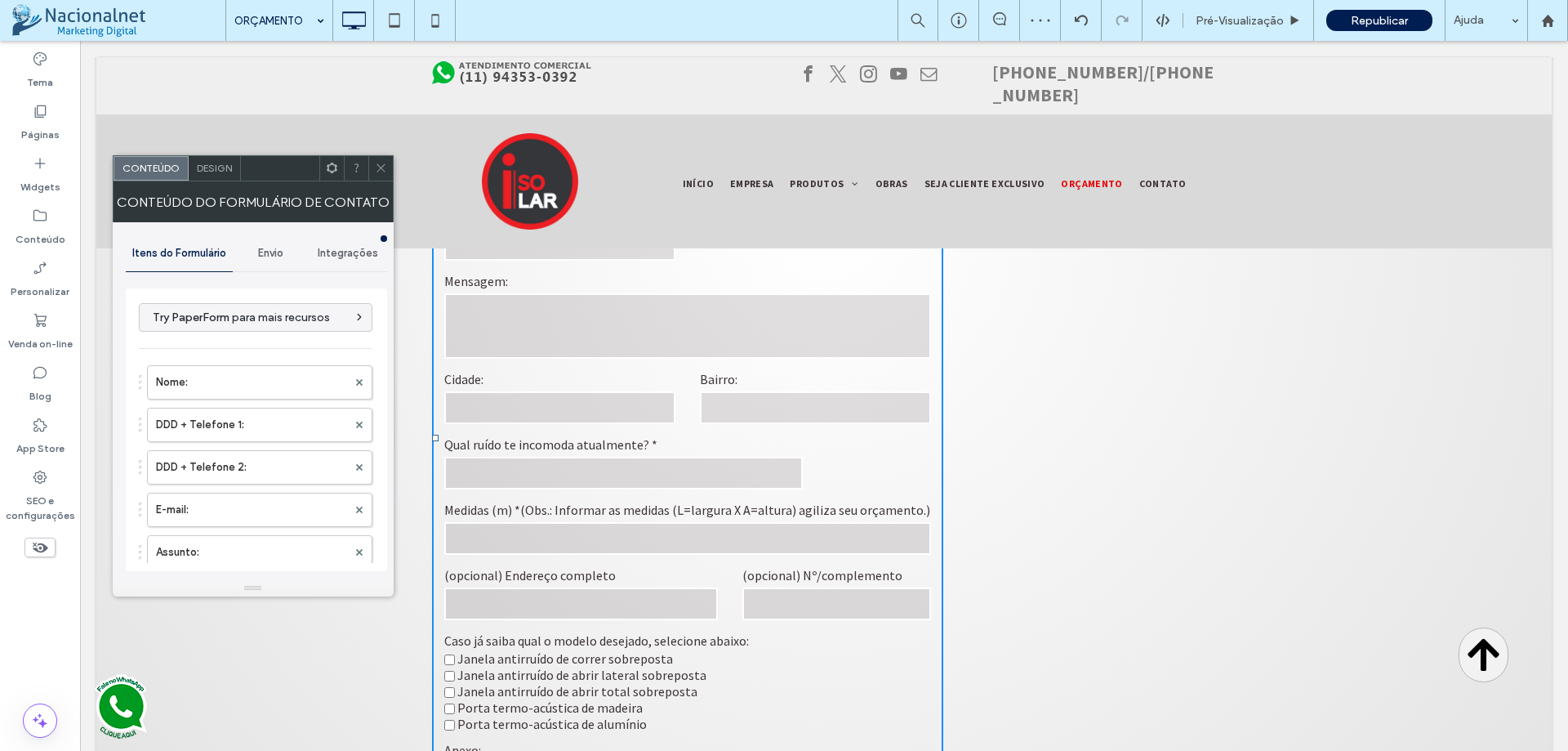
scroll to position [898, 0]
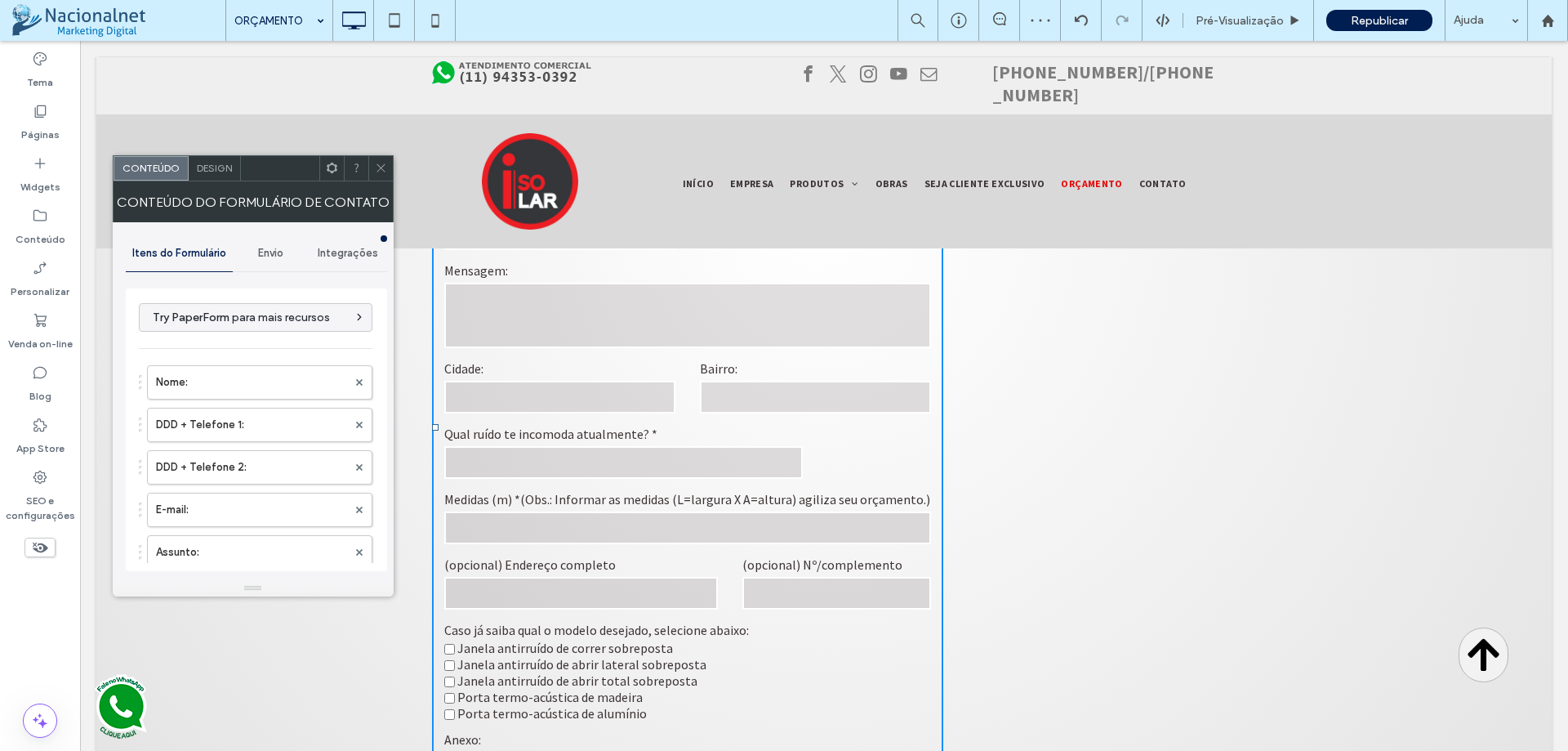
click at [259, 256] on span "Envio" at bounding box center [270, 253] width 25 height 13
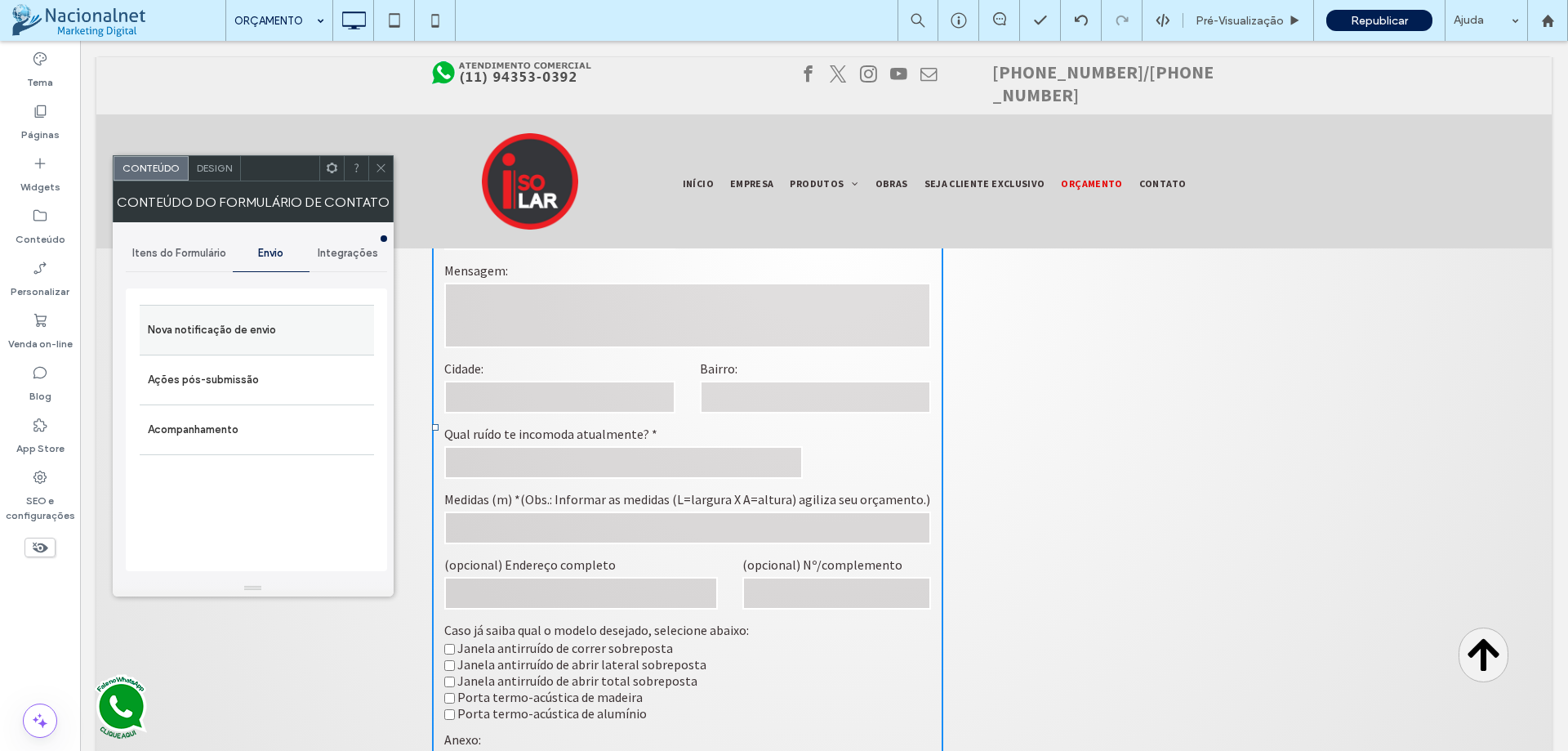
click at [235, 335] on label "Nova notificação de envio" at bounding box center [257, 330] width 218 height 33
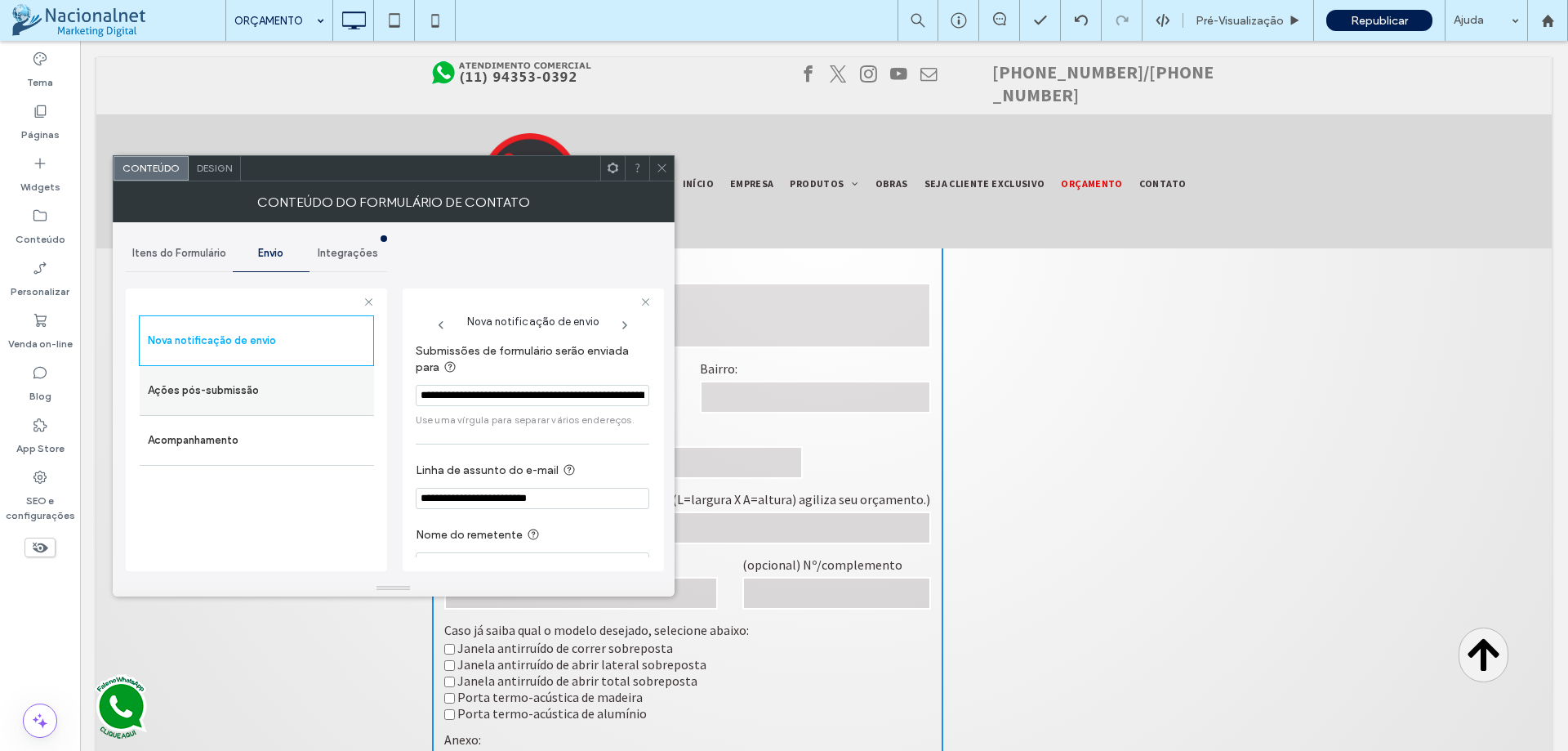
click at [256, 394] on label "Ações pós-submissão" at bounding box center [257, 391] width 218 height 33
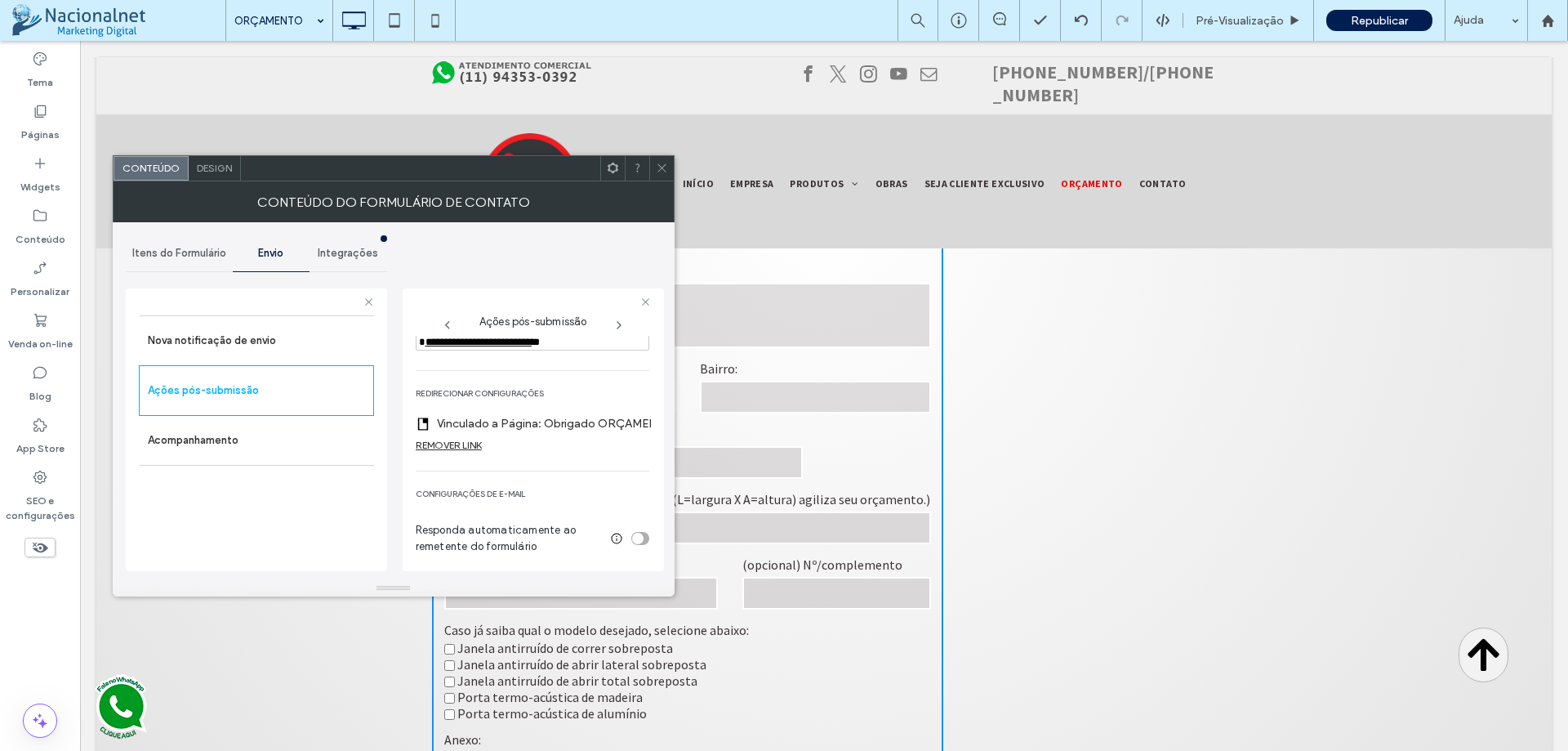
scroll to position [600, 0]
click at [660, 172] on icon at bounding box center [662, 168] width 12 height 12
